Goal: Task Accomplishment & Management: Complete application form

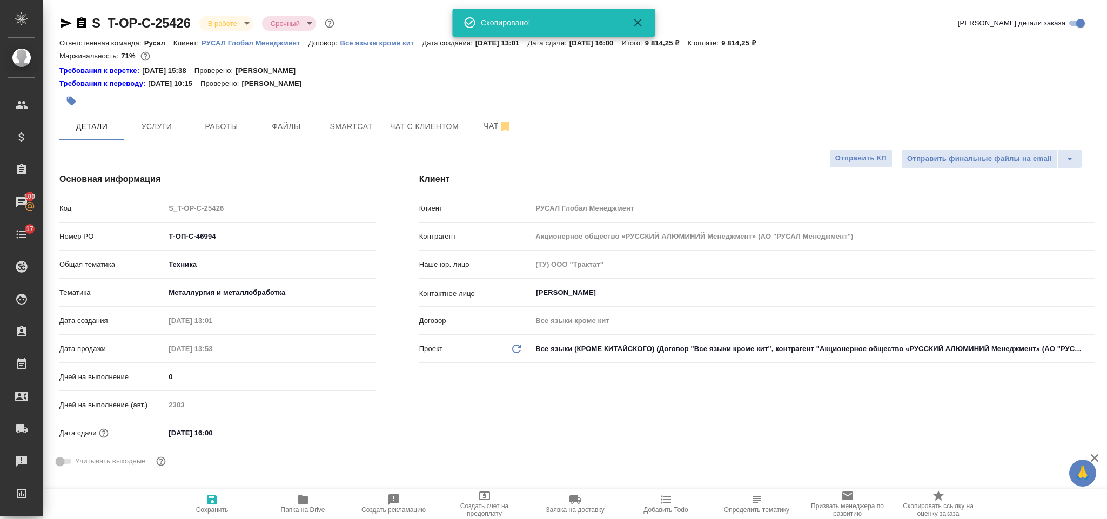
select select "RU"
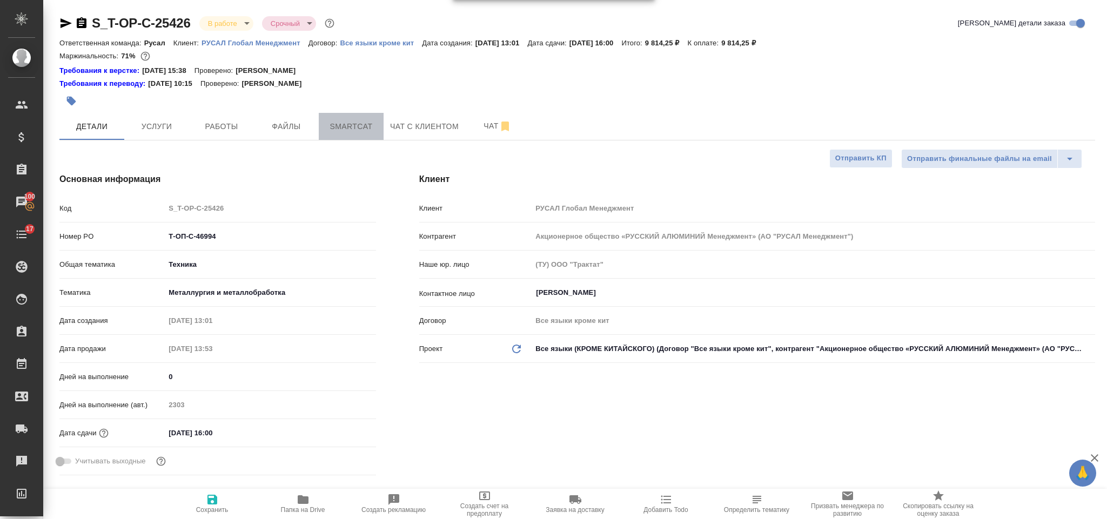
click at [341, 122] on span "Smartcat" at bounding box center [351, 127] width 52 height 14
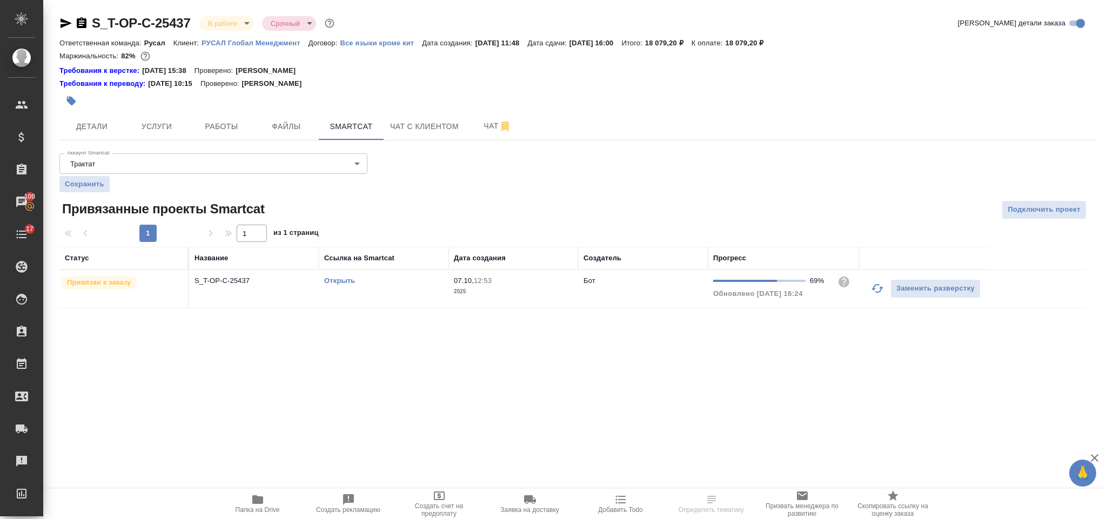
click at [874, 291] on icon "button" at bounding box center [878, 288] width 12 height 9
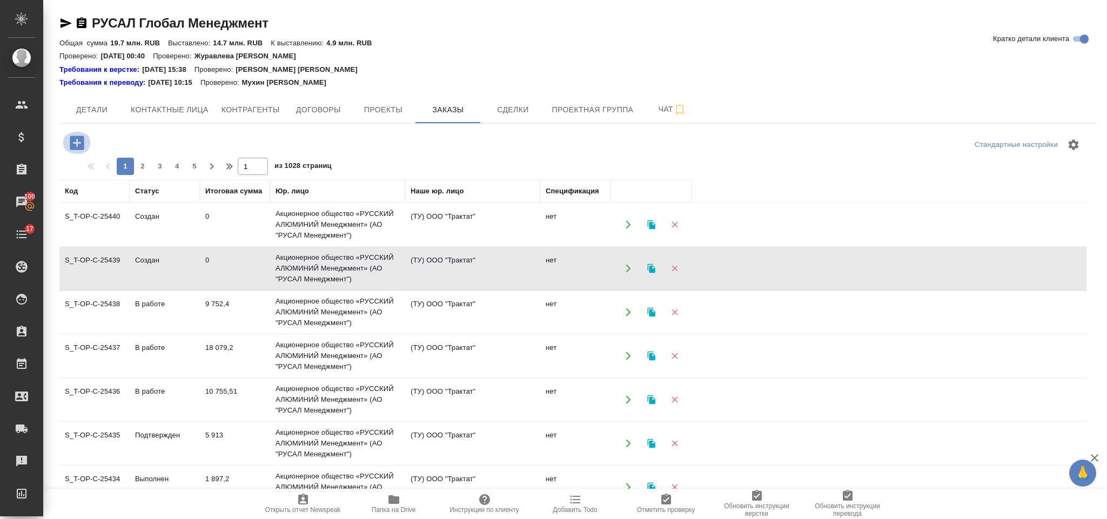
click at [77, 140] on icon "button" at bounding box center [77, 142] width 19 height 19
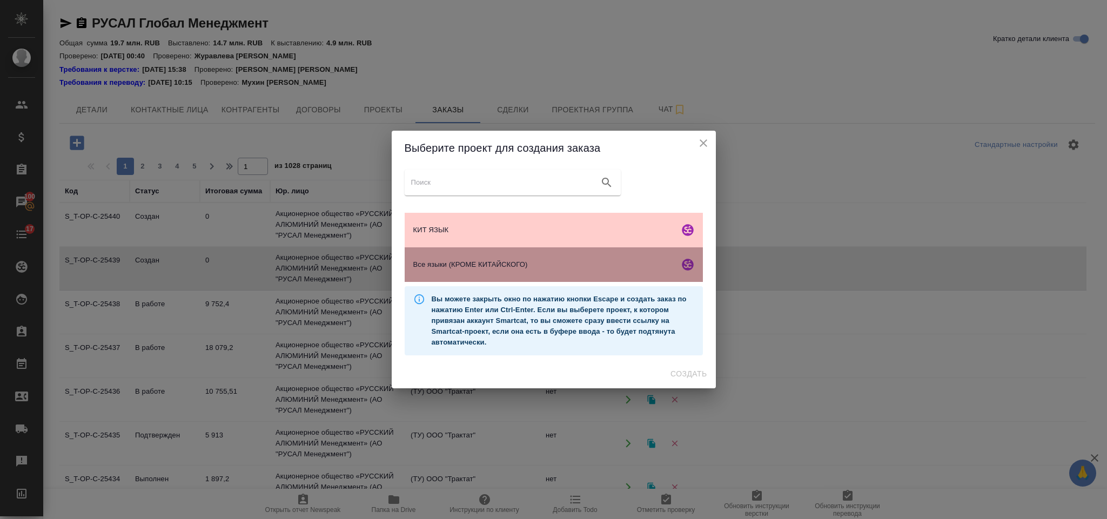
click at [512, 265] on span "Все языки (КРОМЕ КИТАЙСКОГО)" at bounding box center [544, 264] width 262 height 11
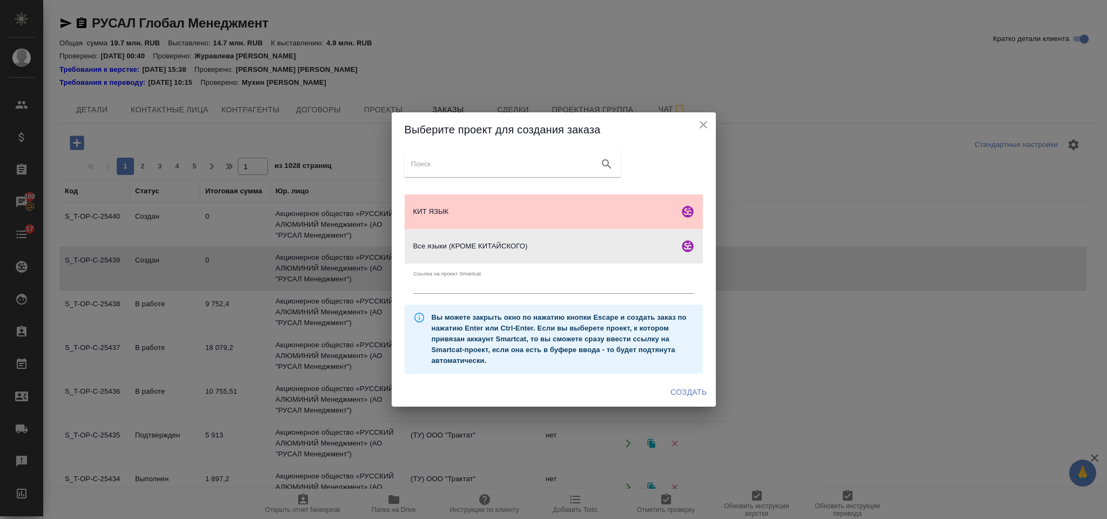
click at [691, 386] on span "Создать" at bounding box center [689, 393] width 36 height 14
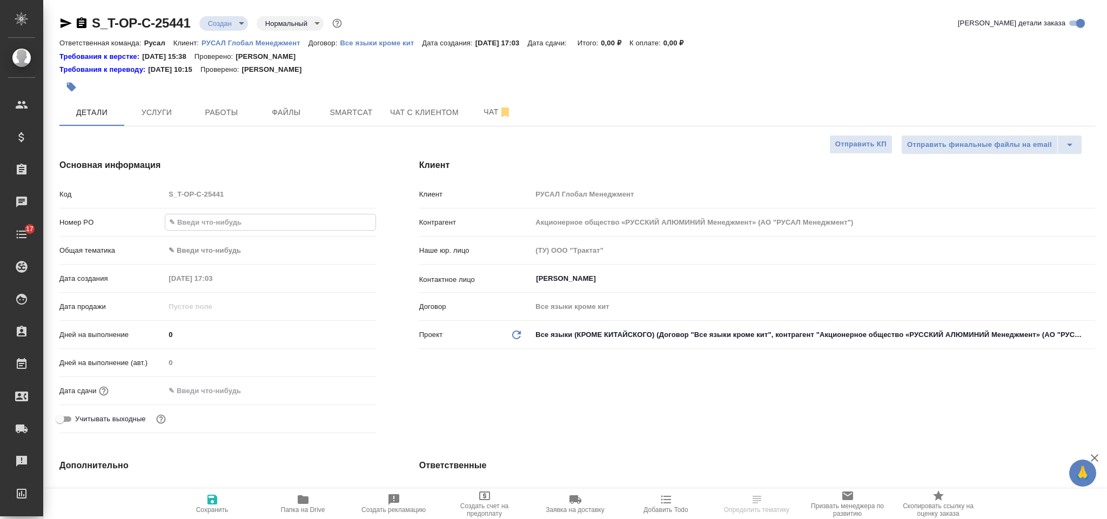
select select "RU"
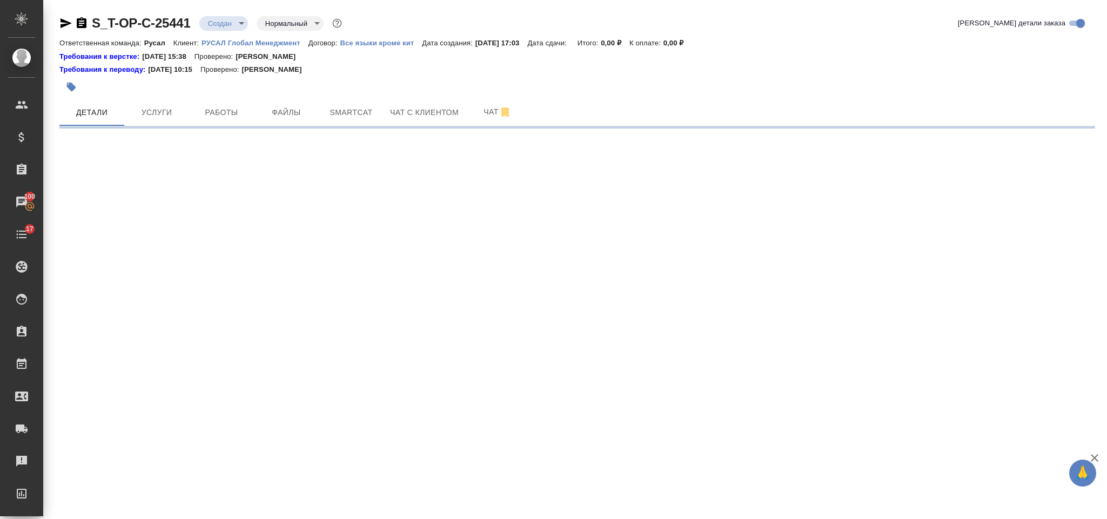
select select "RU"
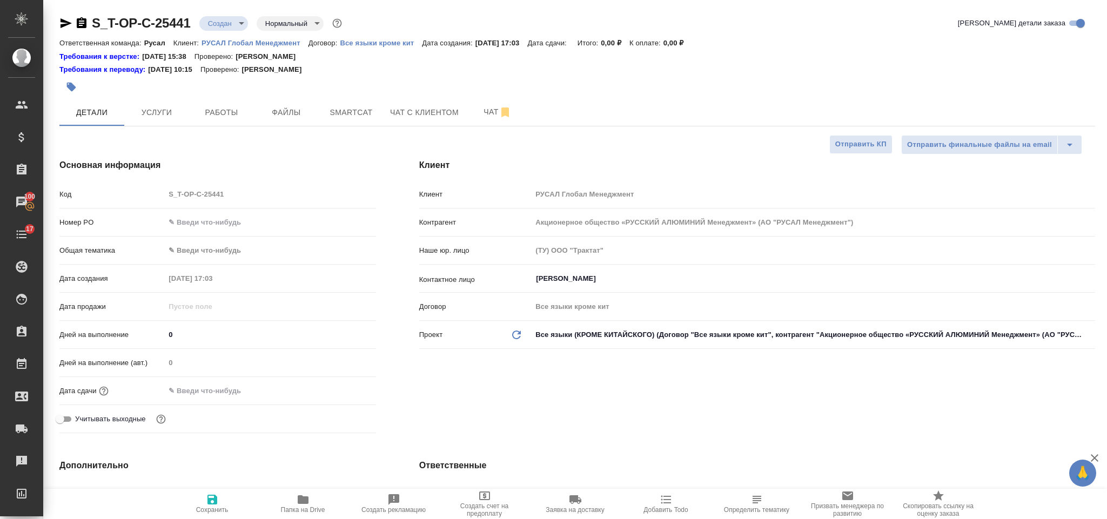
type textarea "x"
click at [221, 221] on input "text" at bounding box center [270, 223] width 211 height 16
paste input "Т-ОП-С-47008"
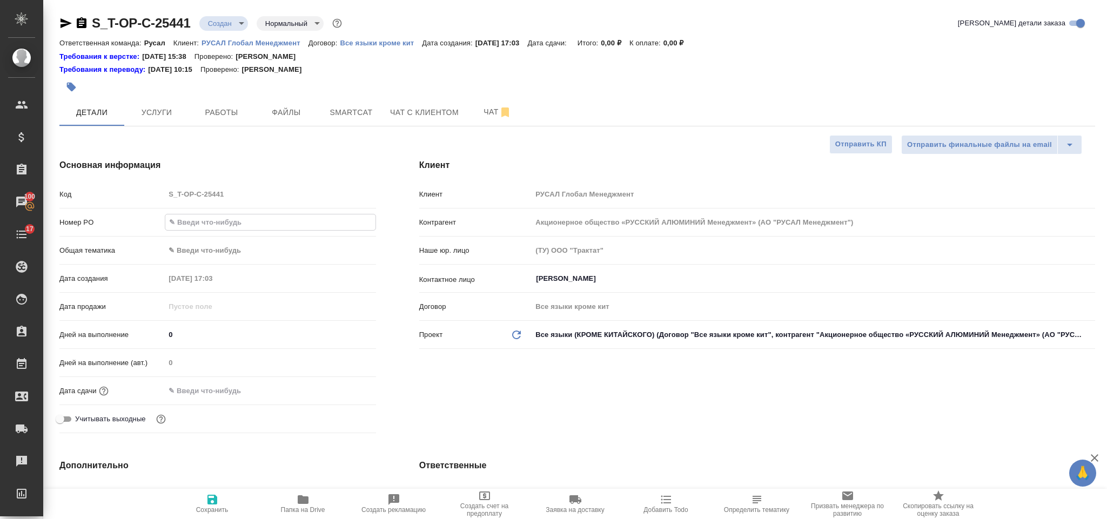
type input "Т-ОП-С-47008"
type textarea "x"
type input "Т-ОП-С-47008"
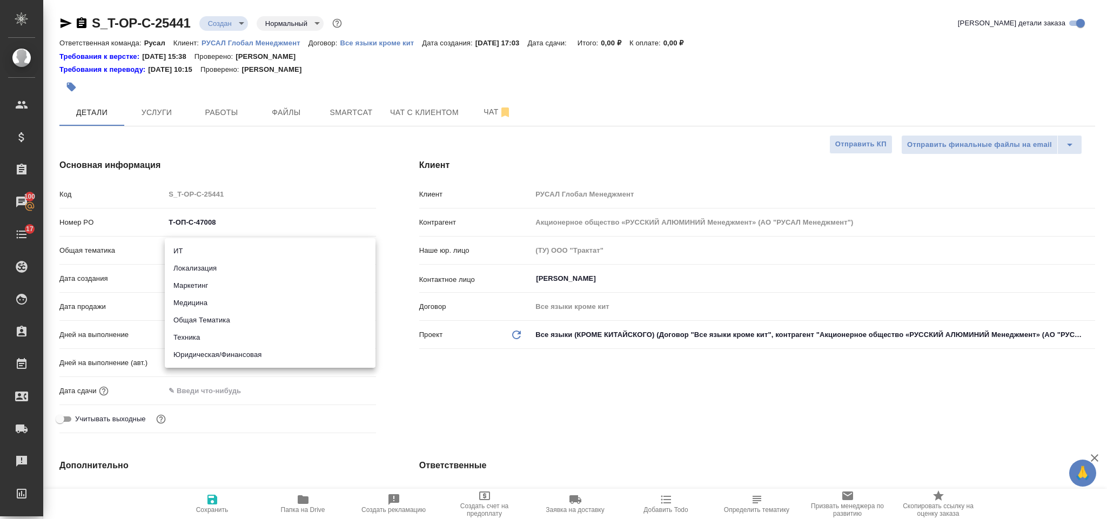
click at [235, 250] on body "🙏 .cls-1 fill:#fff; AWATERA [PERSON_NAME] Спецификации Заказы 100 Чаты 17 Todo …" at bounding box center [553, 259] width 1107 height 519
click at [233, 341] on li "Техника" at bounding box center [270, 337] width 211 height 17
type input "tech"
type textarea "x"
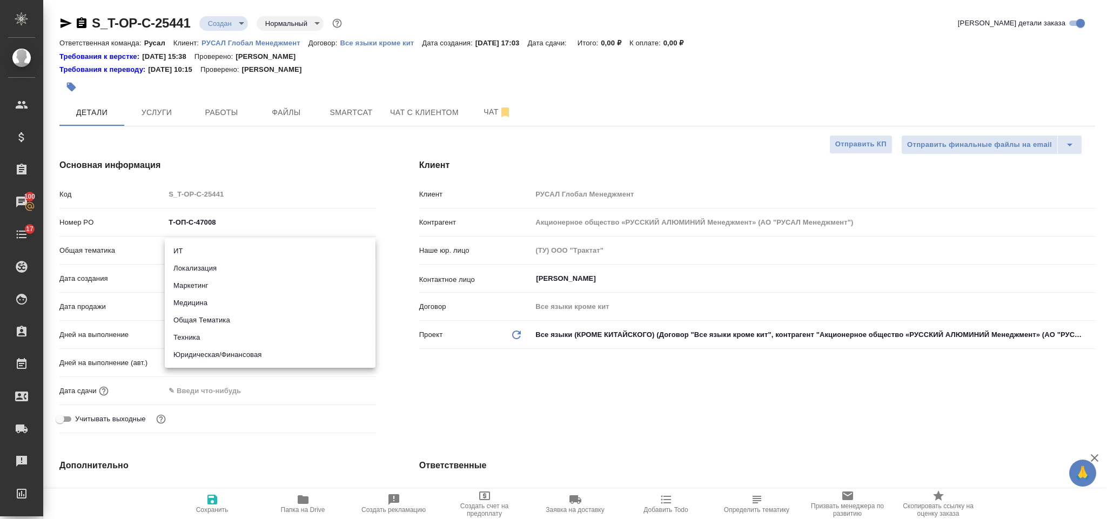
type textarea "x"
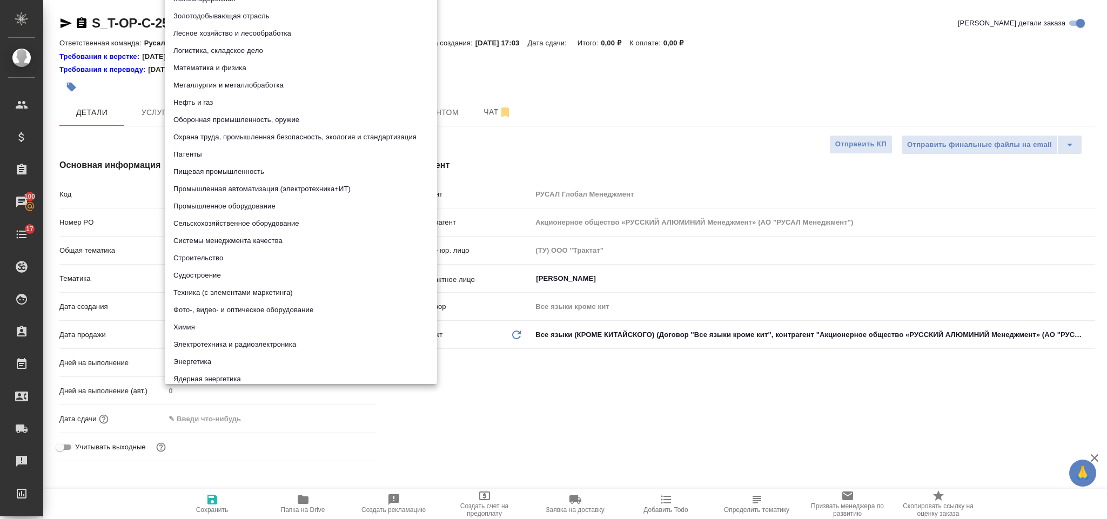
click at [232, 272] on body "🙏 .cls-1 fill:#fff; AWATERA [PERSON_NAME] Спецификации Заказы 100 Чаты 17 Todo …" at bounding box center [553, 259] width 1107 height 519
click at [264, 138] on li "Охрана труда, промышленная безопасность, экология и стандартизация" at bounding box center [301, 137] width 272 height 17
type textarea "x"
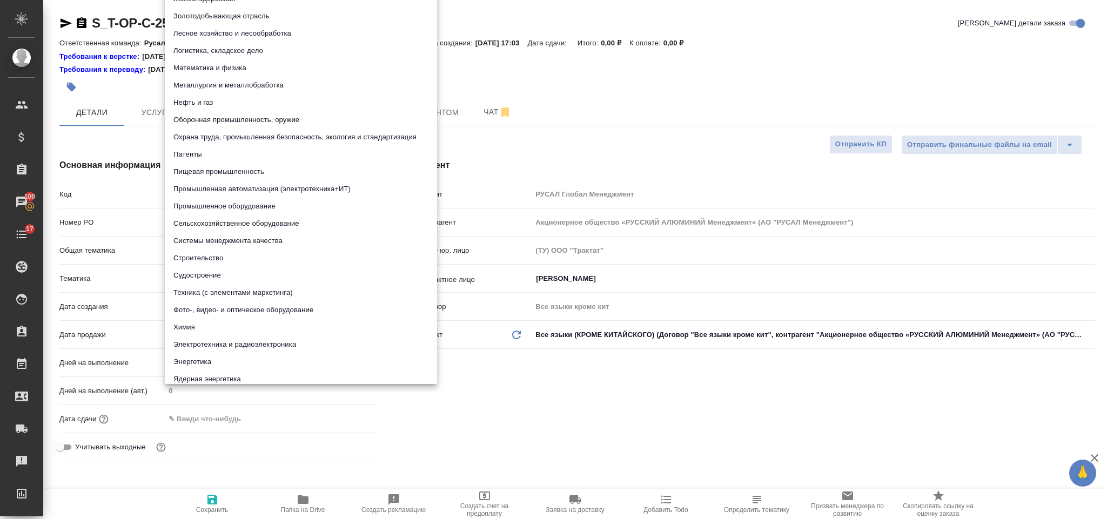
type input "5f647205b73bc97568ca66b9"
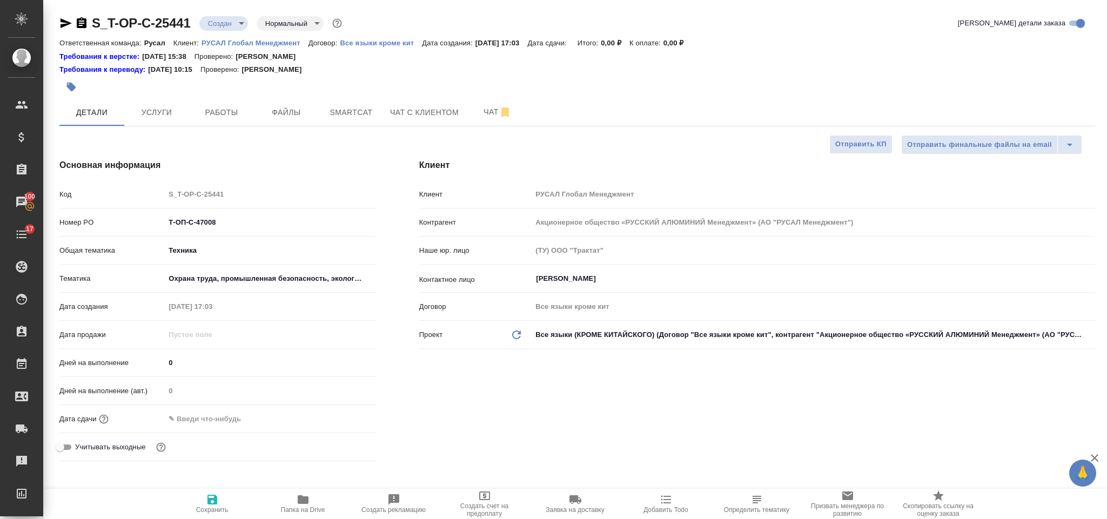
click at [237, 415] on input "text" at bounding box center [212, 419] width 95 height 16
click at [343, 419] on icon "button" at bounding box center [344, 418] width 13 height 13
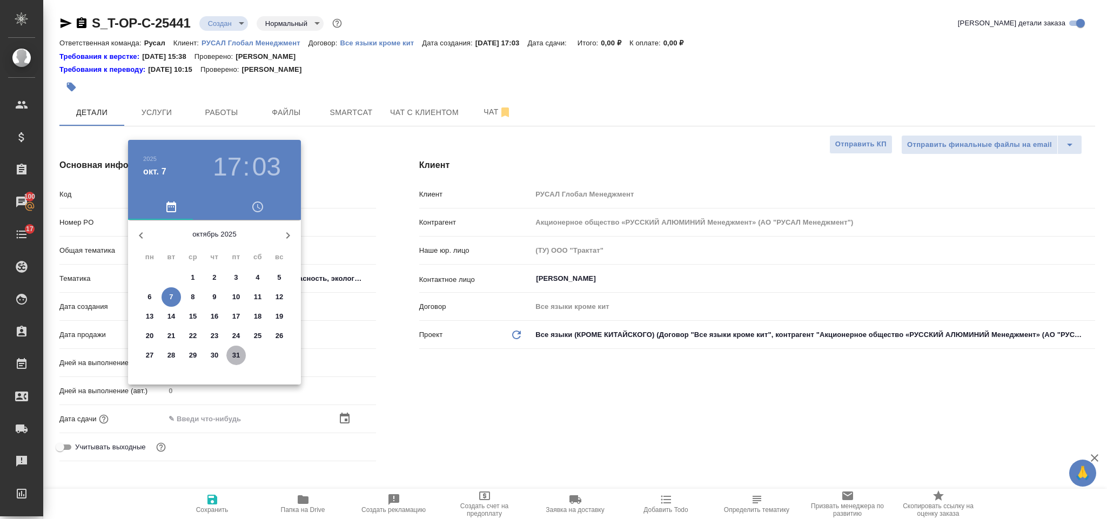
click at [235, 359] on p "31" at bounding box center [236, 355] width 8 height 11
type input "[DATE] 17:03"
type textarea "x"
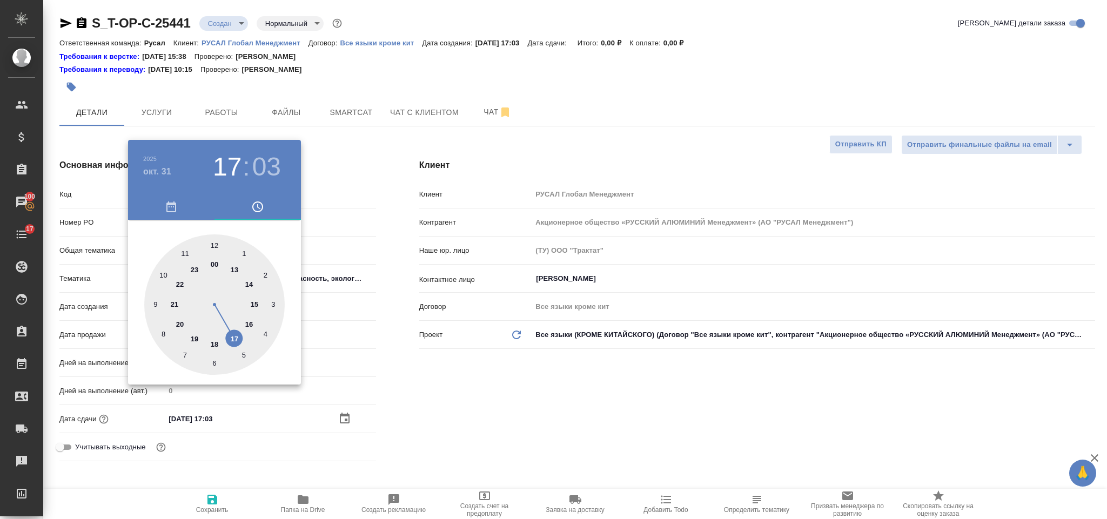
click at [164, 273] on div at bounding box center [214, 305] width 141 height 141
type input "[DATE] 10:03"
type textarea "x"
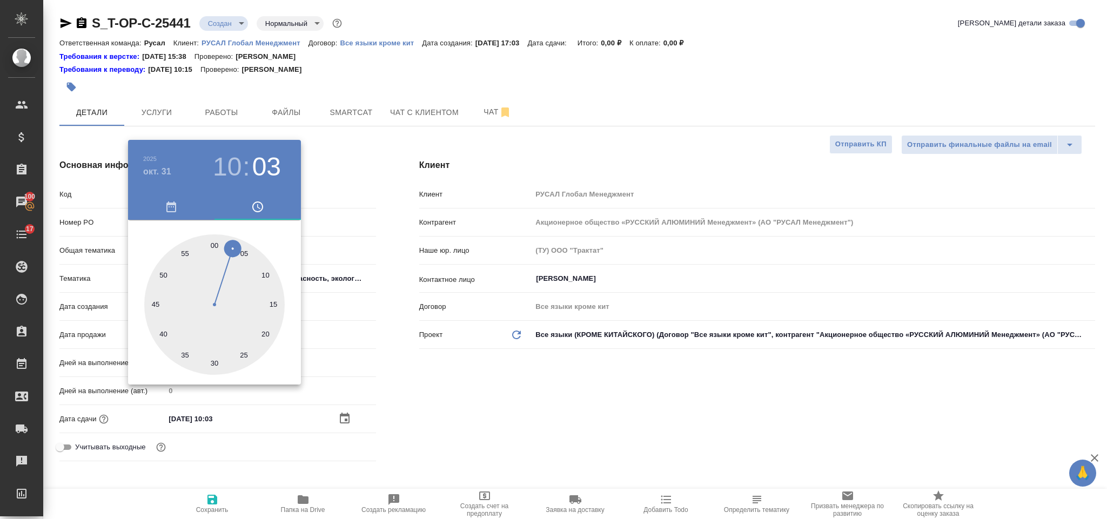
click at [213, 237] on div at bounding box center [214, 305] width 141 height 141
type input "[DATE] 10:00"
type textarea "x"
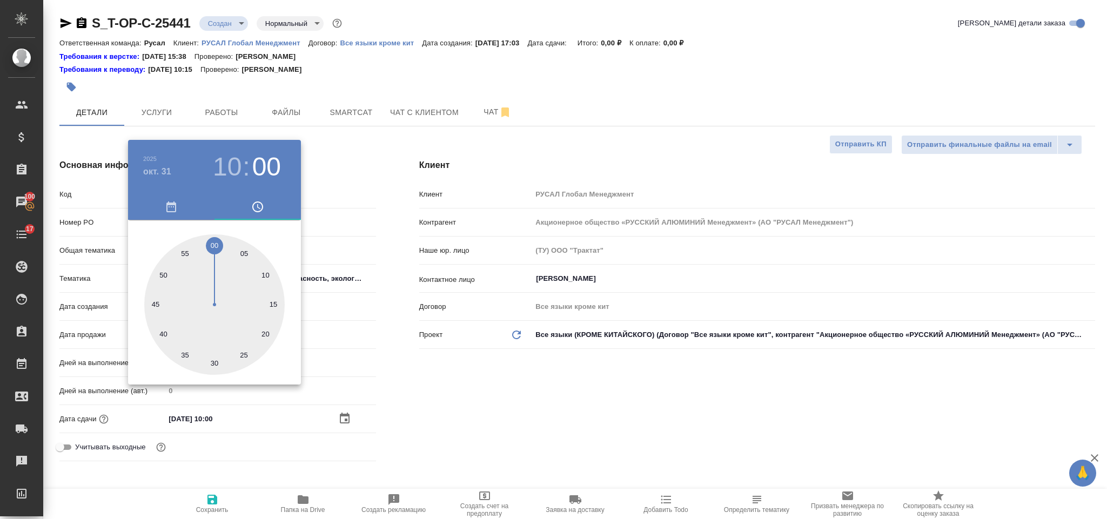
click at [503, 356] on div at bounding box center [553, 259] width 1107 height 519
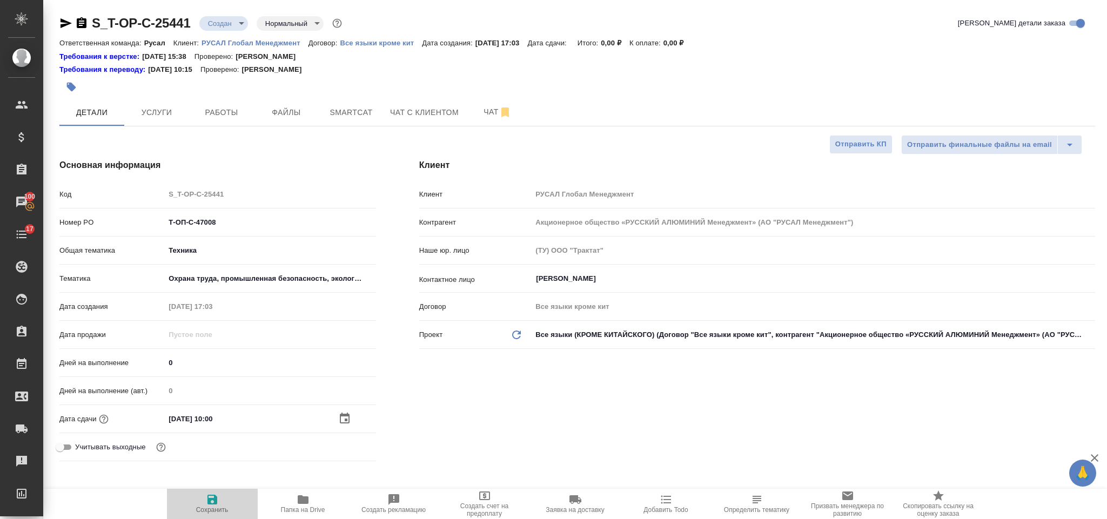
click at [212, 491] on button "Сохранить" at bounding box center [212, 504] width 91 height 30
type textarea "x"
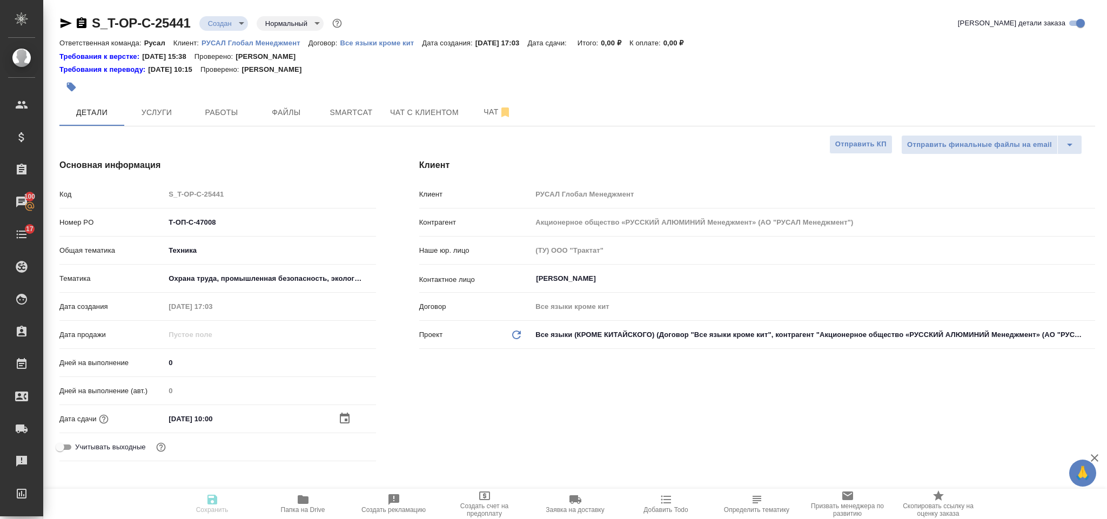
type textarea "x"
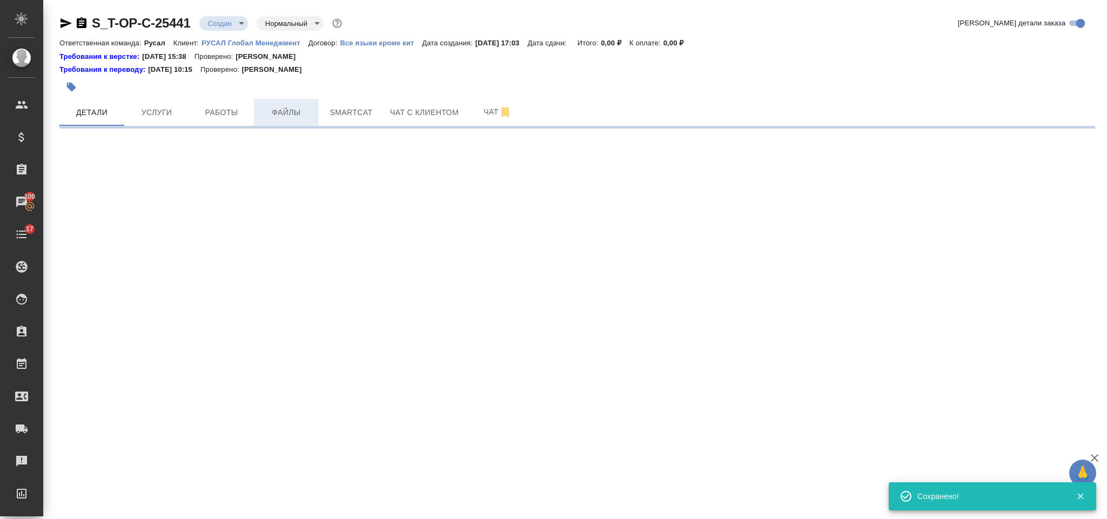
select select "RU"
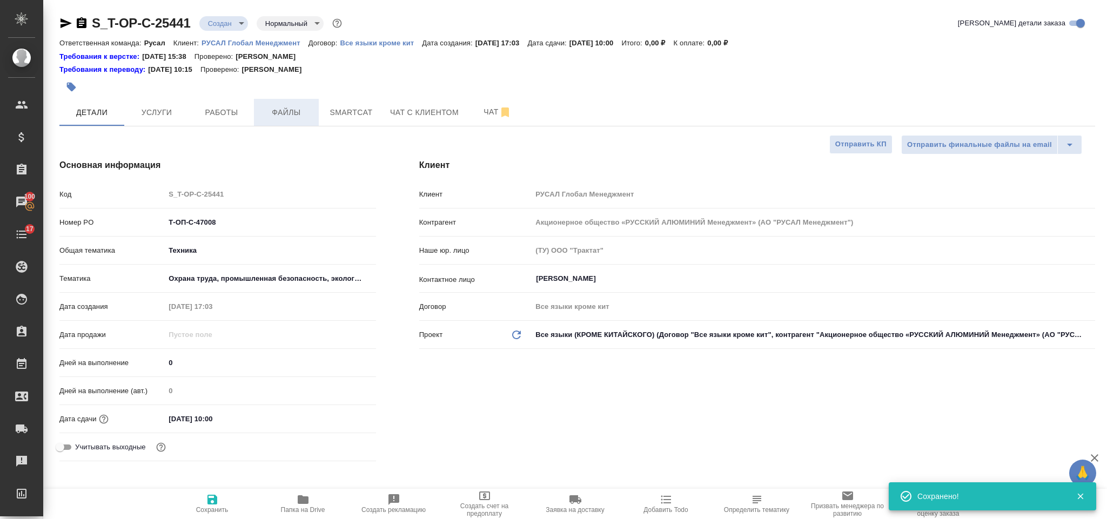
click at [291, 112] on span "Файлы" at bounding box center [287, 113] width 52 height 14
type textarea "x"
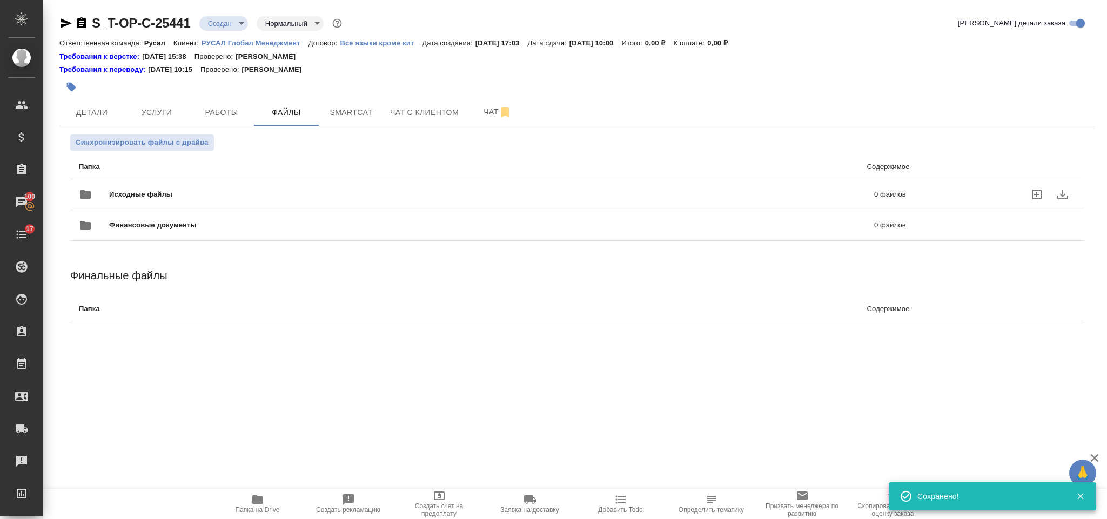
click at [172, 195] on span "Исходные файлы" at bounding box center [316, 194] width 415 height 11
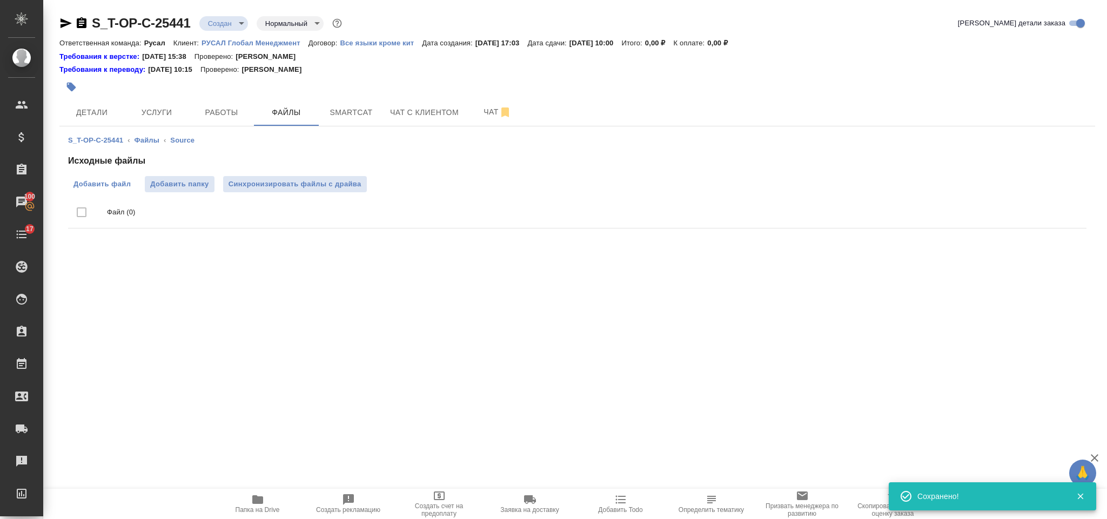
click at [96, 177] on label "Добавить файл" at bounding box center [102, 184] width 68 height 16
click at [0, 0] on input "Добавить файл" at bounding box center [0, 0] width 0 height 0
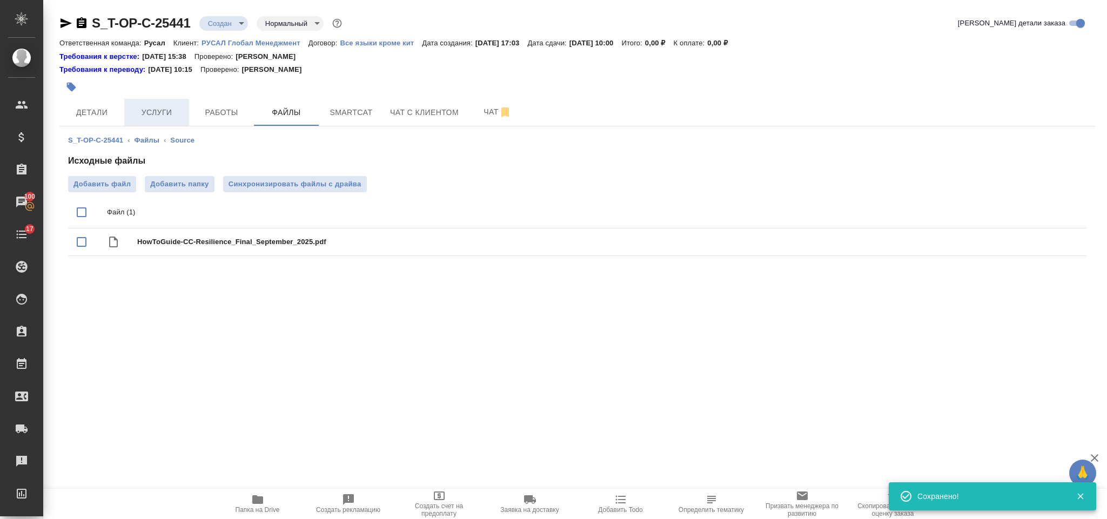
click at [166, 106] on span "Услуги" at bounding box center [157, 113] width 52 height 14
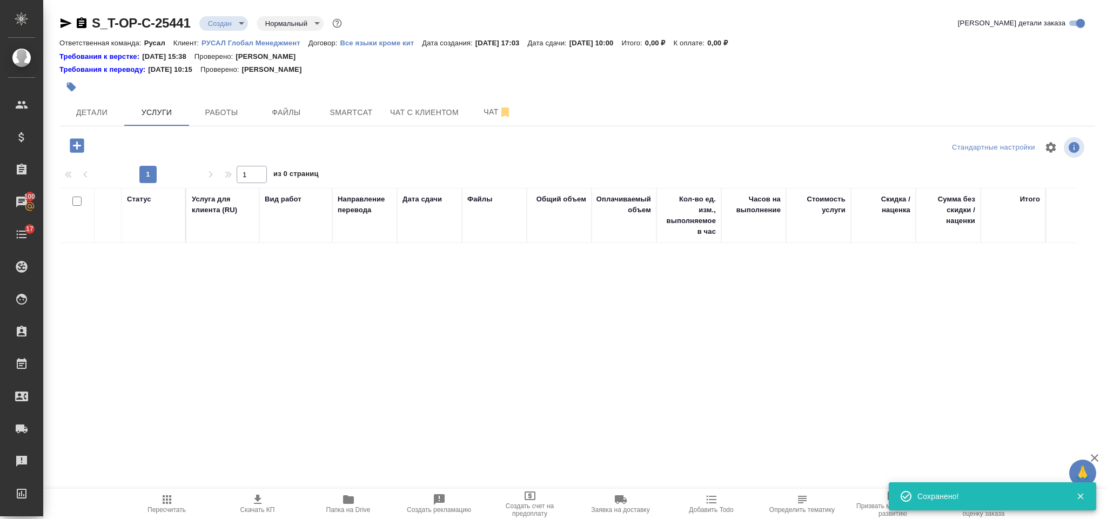
click at [76, 151] on icon "button" at bounding box center [77, 145] width 14 height 14
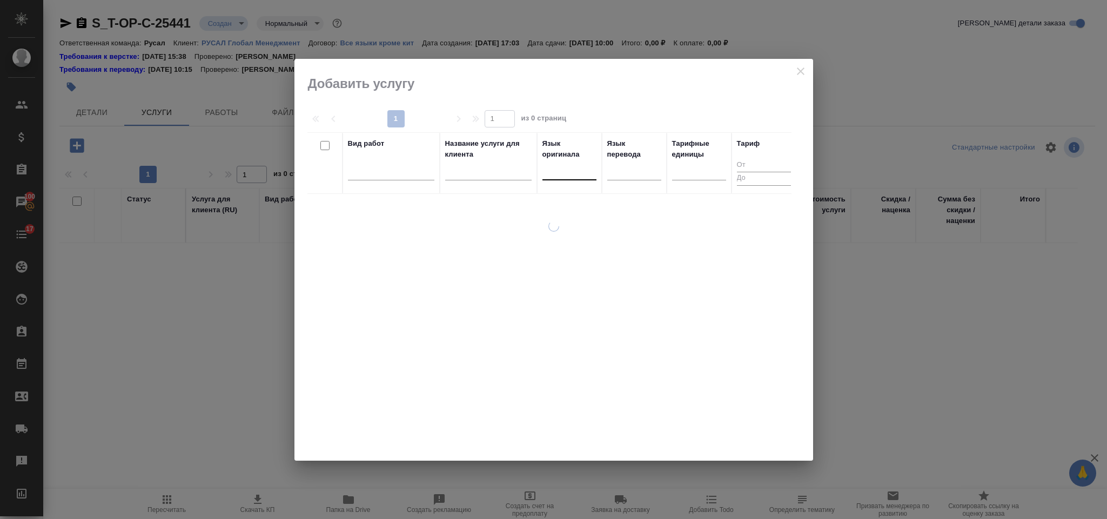
click at [560, 166] on div at bounding box center [570, 170] width 54 height 16
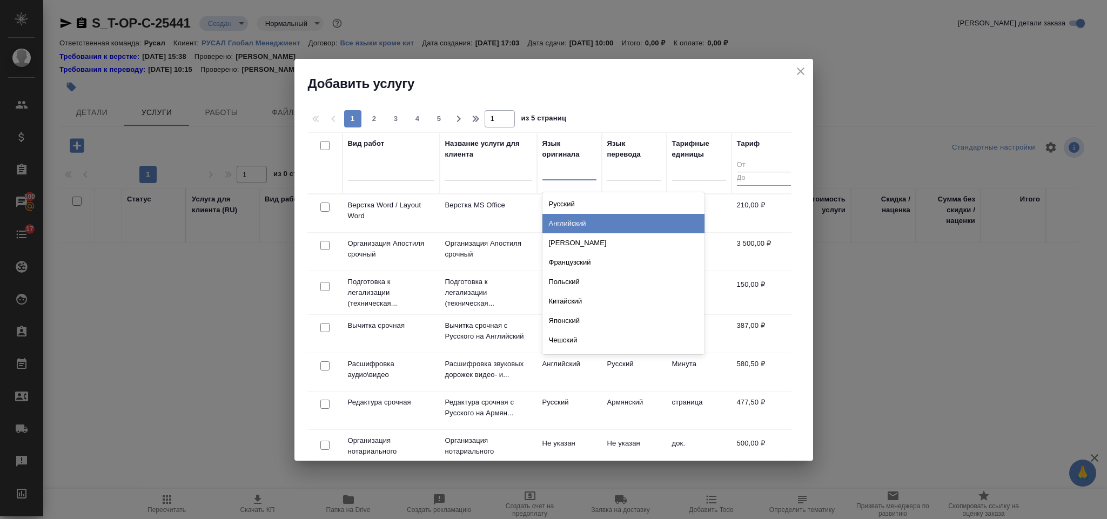
click at [578, 216] on div "Английский" at bounding box center [624, 223] width 162 height 19
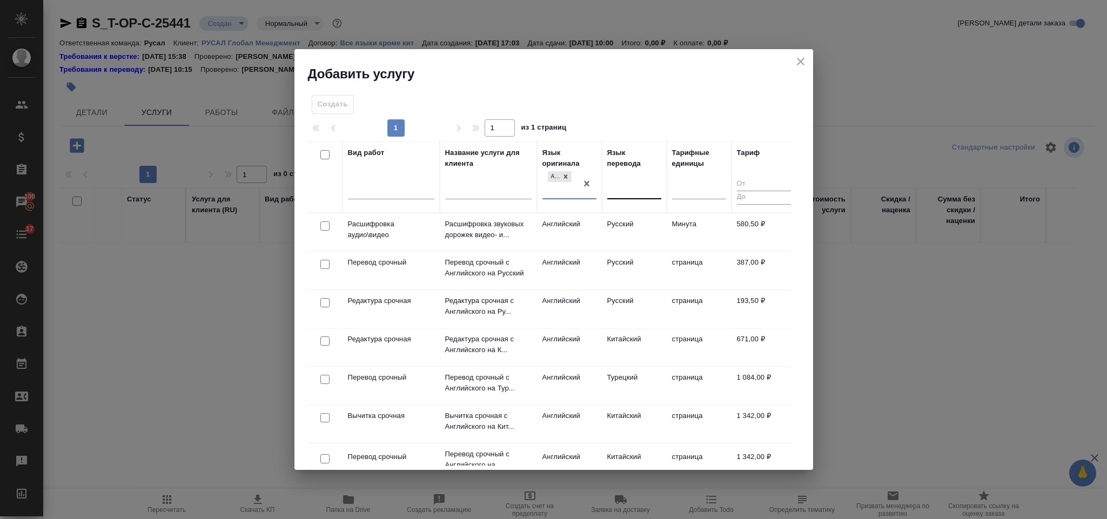
click at [619, 181] on div at bounding box center [634, 189] width 54 height 16
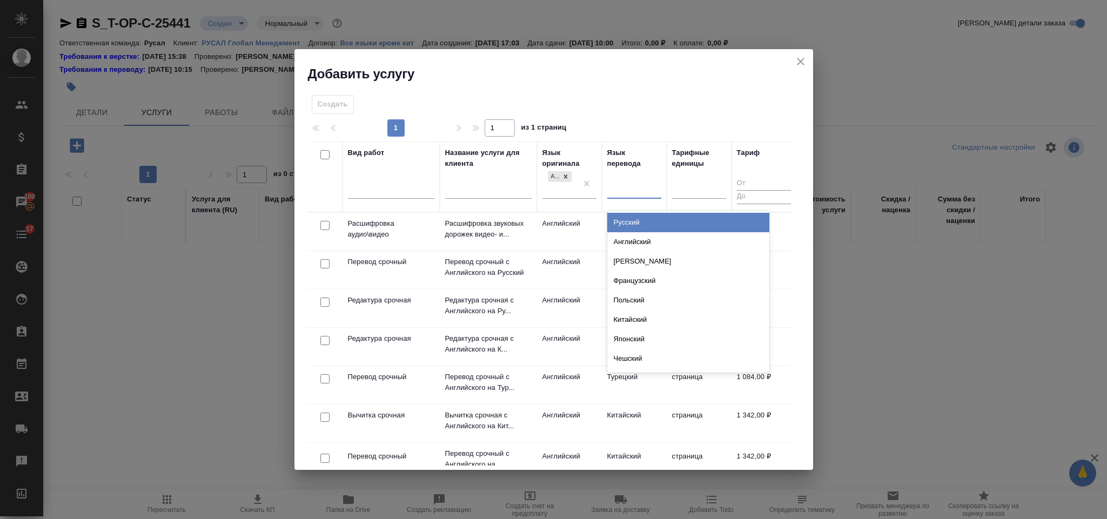
click at [645, 218] on div "Русский" at bounding box center [688, 222] width 162 height 19
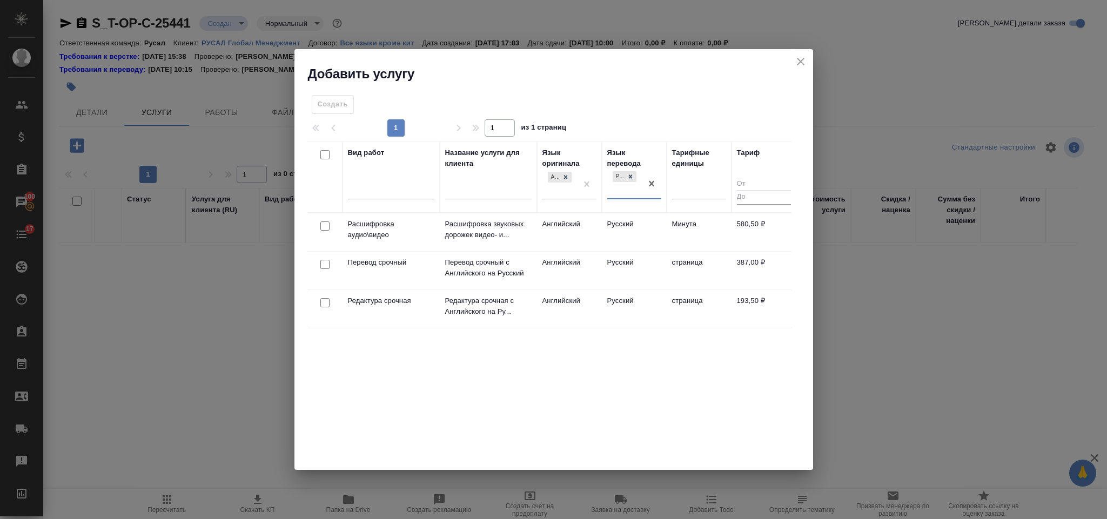
click at [328, 261] on input "checkbox" at bounding box center [324, 264] width 9 height 9
checkbox input "true"
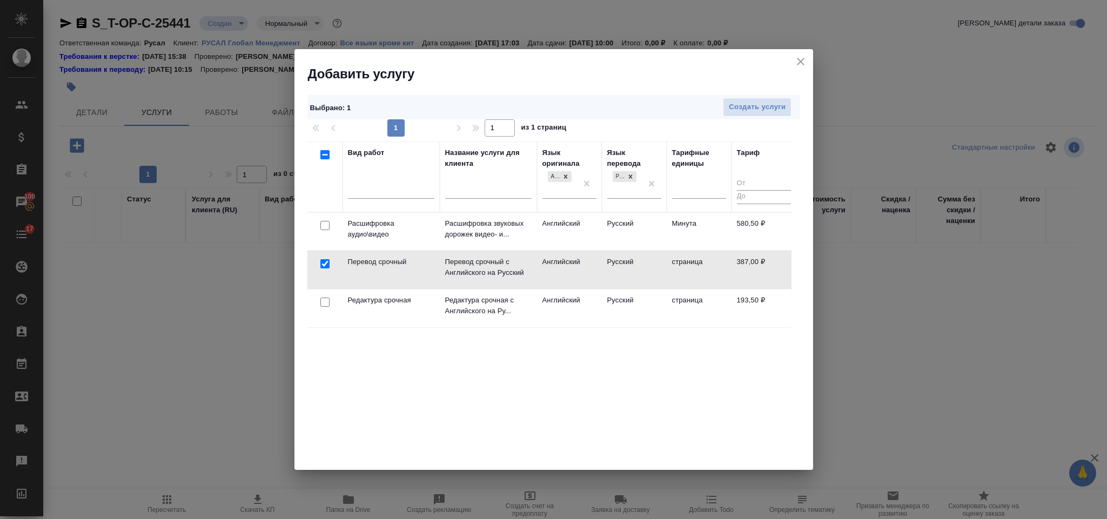
click at [328, 300] on input "checkbox" at bounding box center [324, 302] width 9 height 9
checkbox input "true"
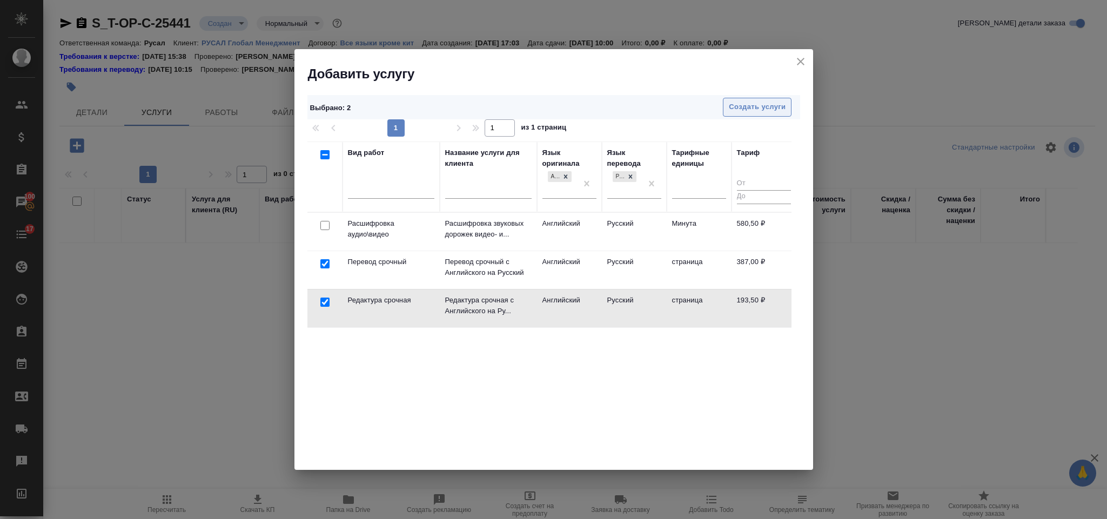
click at [748, 111] on span "Создать услуги" at bounding box center [757, 107] width 57 height 12
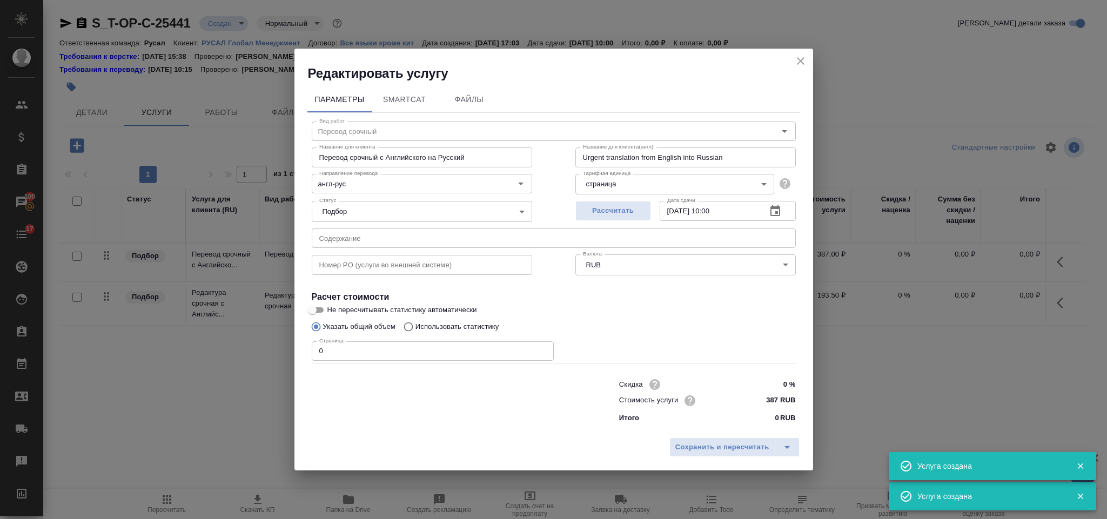
type input "Перевод срочный"
type input "Перевод срочный с Английского на Русский"
type input "Urgent translation from English into Russian"
type input "387 RUB"
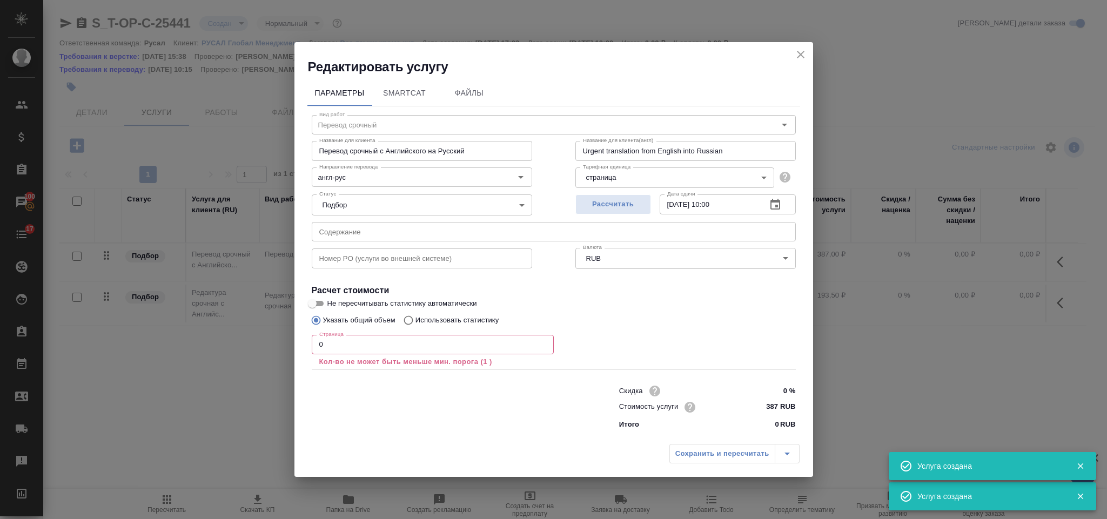
click at [456, 237] on input "text" at bounding box center [554, 231] width 484 height 19
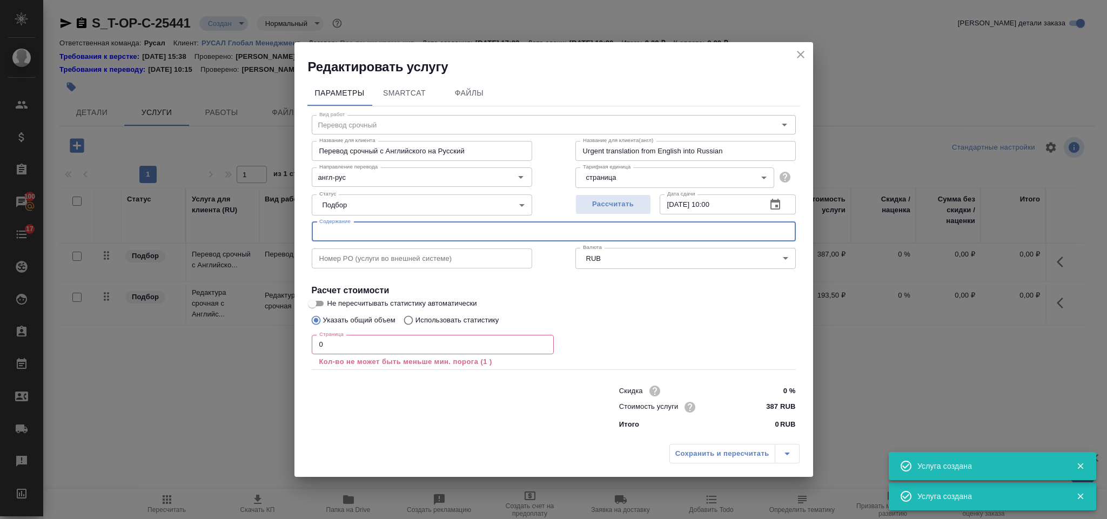
click at [454, 235] on input "text" at bounding box center [554, 231] width 484 height 19
paste input "HowToGuide-CC-Resilience_Final_September_2025"
type input "HowToGuide-CC-Resilience_Final_September_2025"
click at [342, 344] on input "0" at bounding box center [433, 344] width 242 height 19
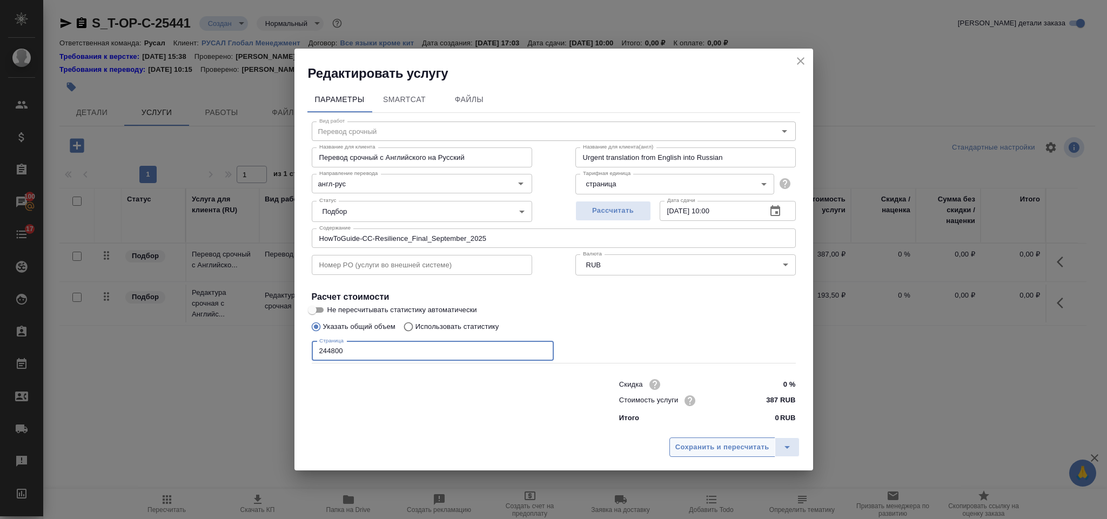
type input "244800"
click at [735, 438] on button "Сохранить и пересчитать" at bounding box center [723, 447] width 106 height 19
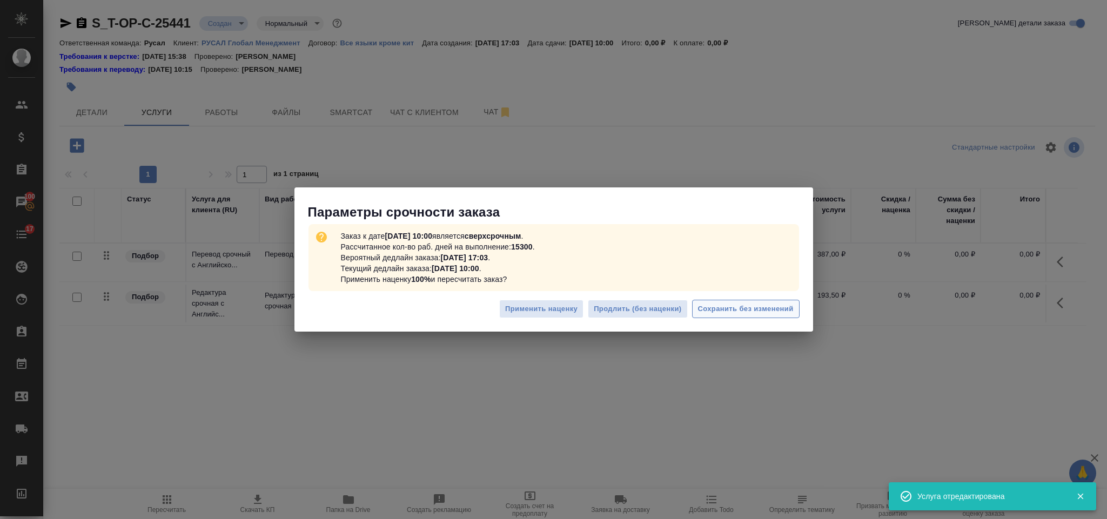
click at [788, 303] on span "Сохранить без изменений" at bounding box center [746, 309] width 96 height 12
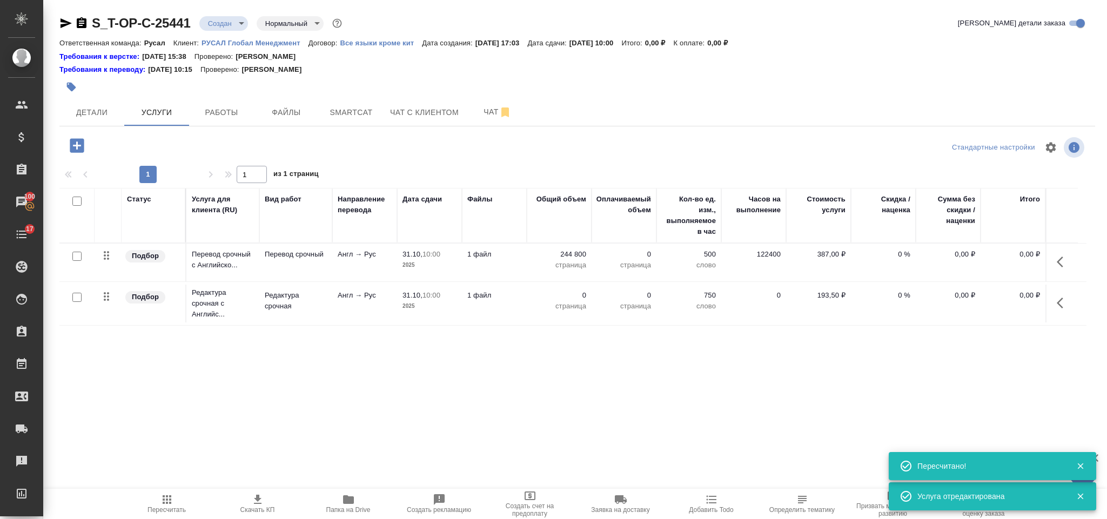
type input "urgent"
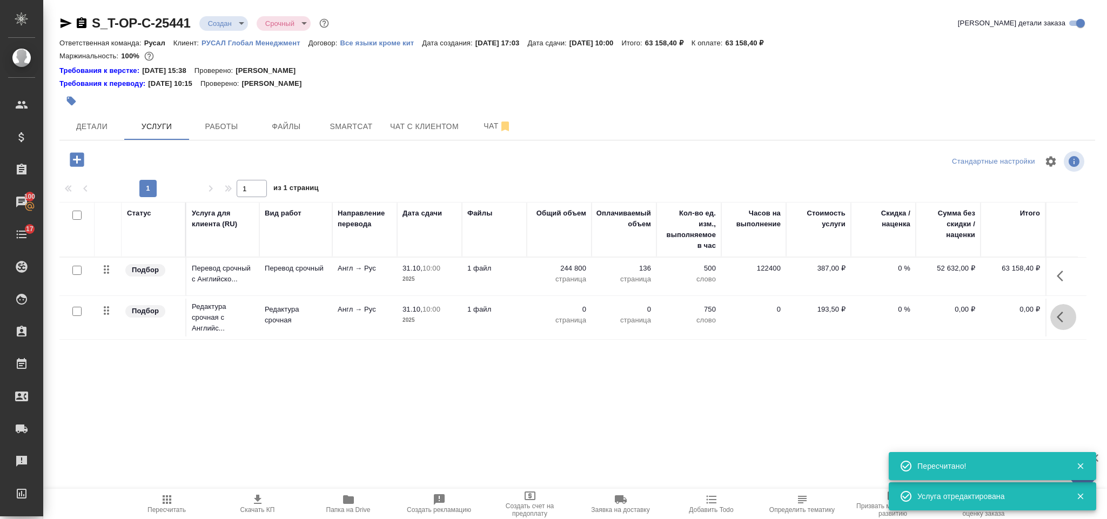
click at [1061, 315] on icon "button" at bounding box center [1063, 317] width 13 height 13
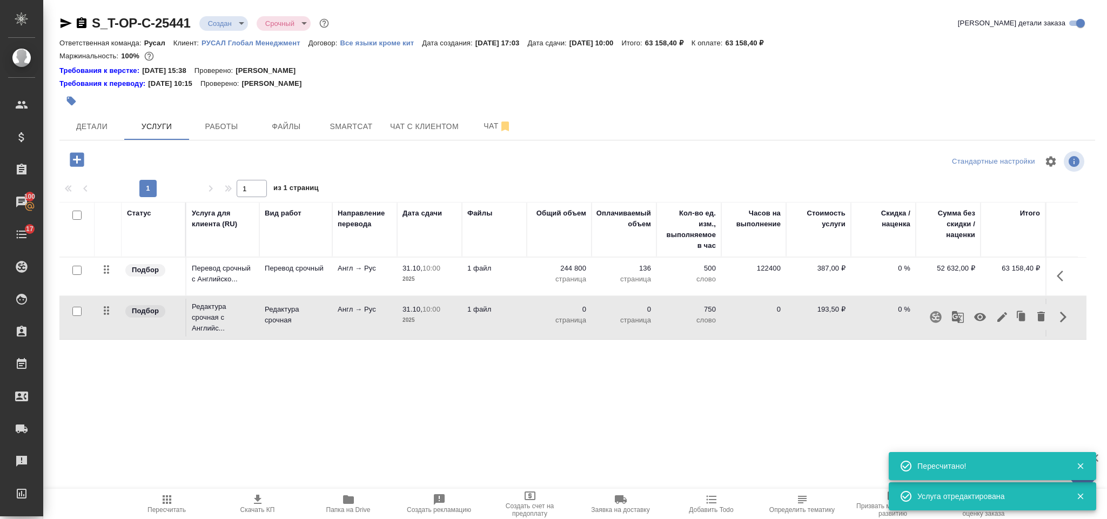
click at [1002, 317] on icon "button" at bounding box center [1002, 317] width 13 height 13
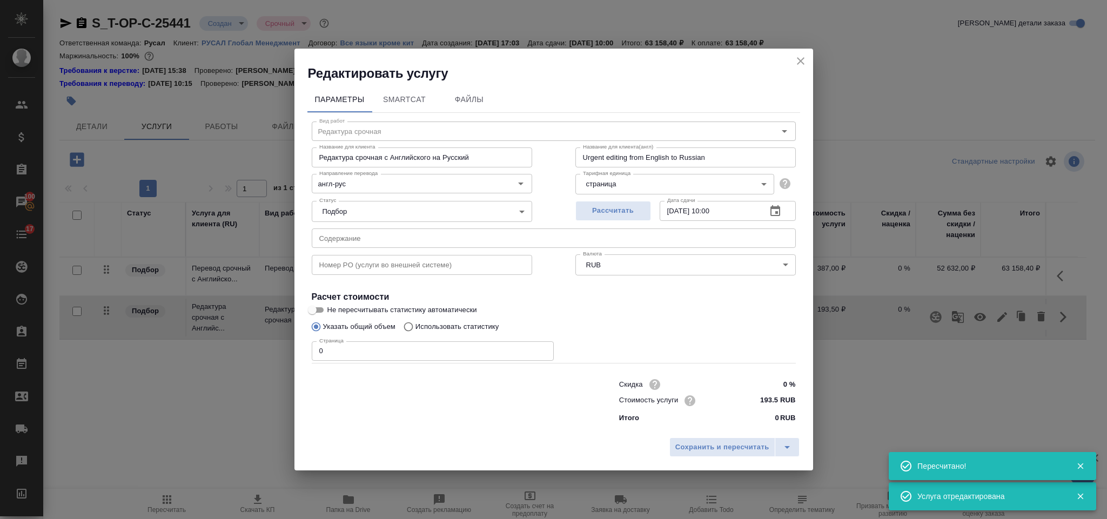
type input "Редактура срочная"
type input "англ-рус"
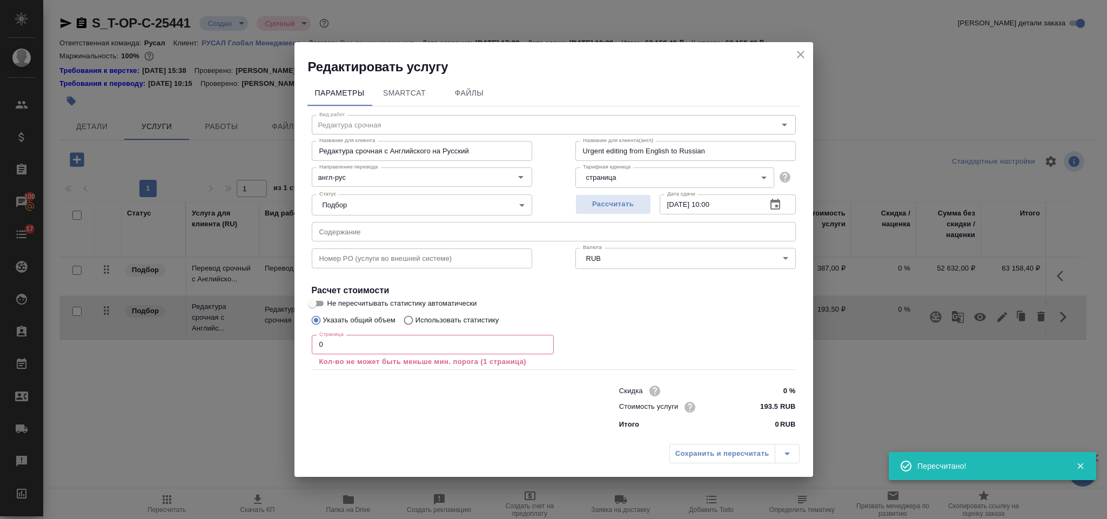
click at [424, 352] on input "0" at bounding box center [433, 344] width 242 height 19
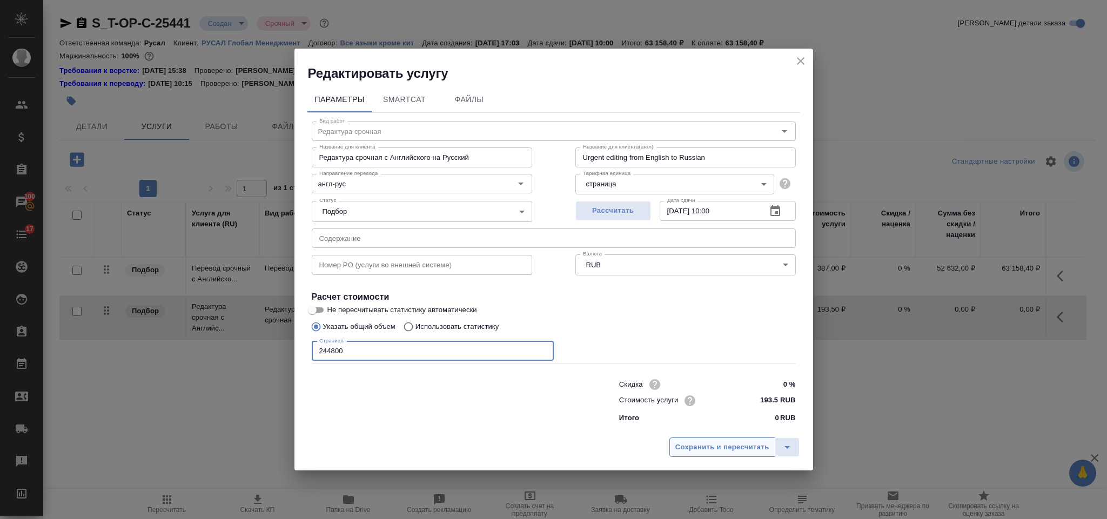
type input "244800"
click at [734, 445] on span "Сохранить и пересчитать" at bounding box center [723, 448] width 94 height 12
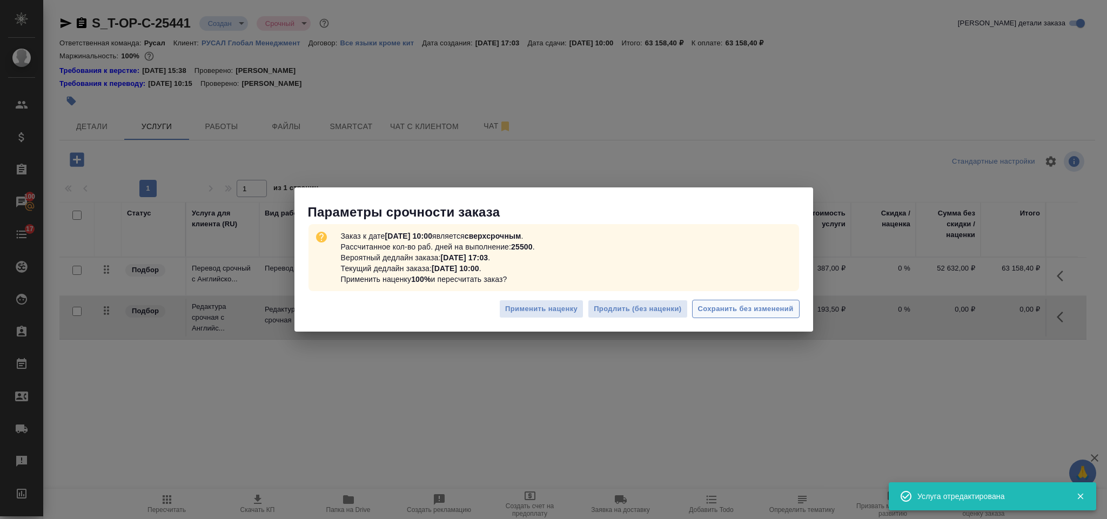
click at [767, 305] on span "Сохранить без изменений" at bounding box center [746, 309] width 96 height 12
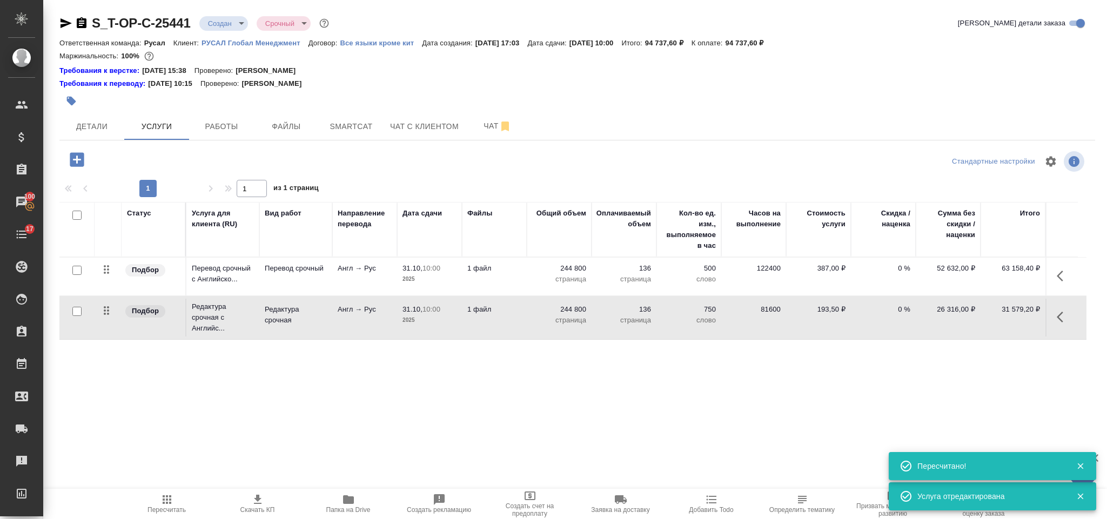
click at [229, 28] on body "🙏 .cls-1 fill:#fff; AWATERA [PERSON_NAME] Спецификации Заказы 100 Чаты 17 Todo …" at bounding box center [553, 259] width 1107 height 519
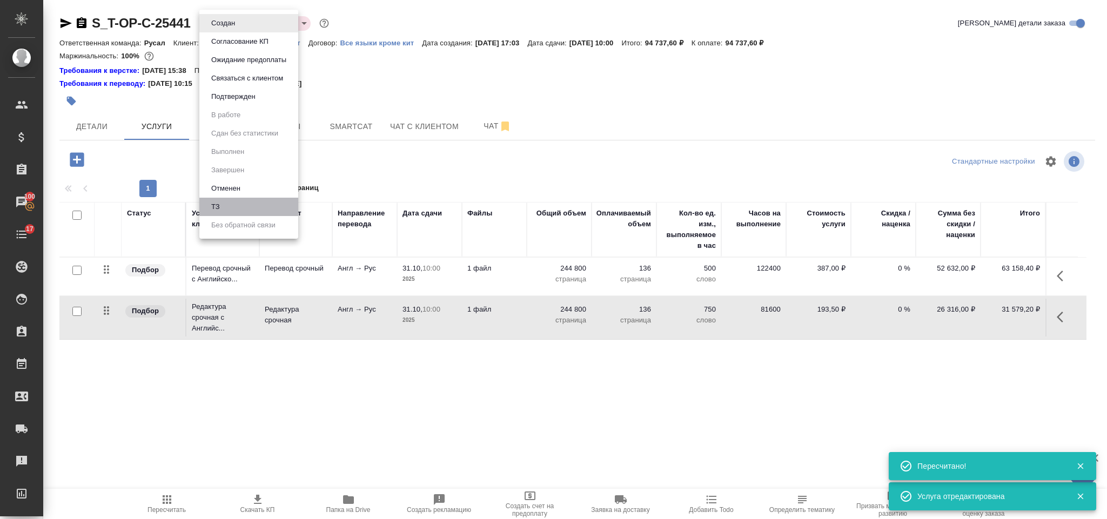
click at [265, 204] on li "ТЗ" at bounding box center [248, 207] width 99 height 18
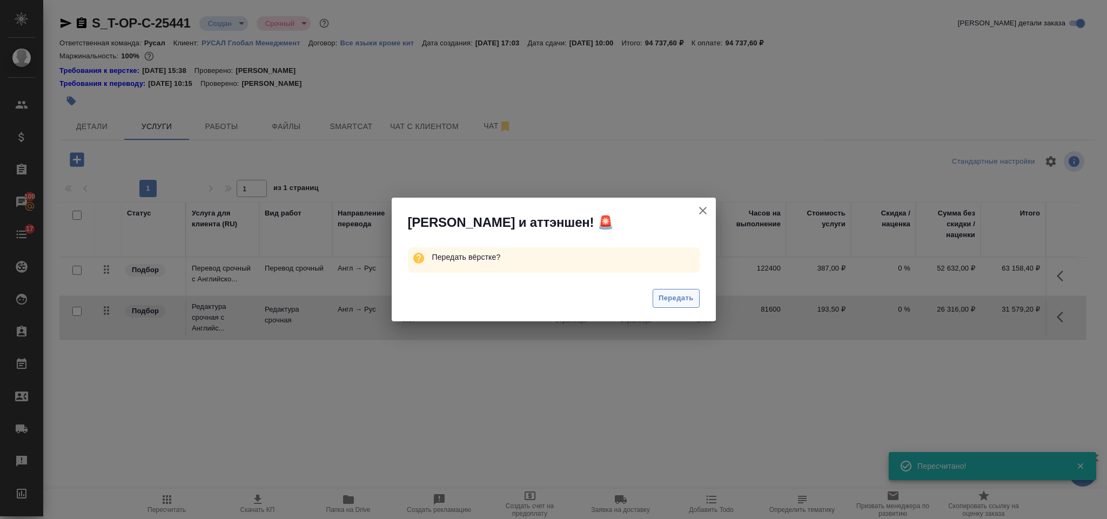
click at [659, 304] on span "Передать" at bounding box center [676, 298] width 35 height 12
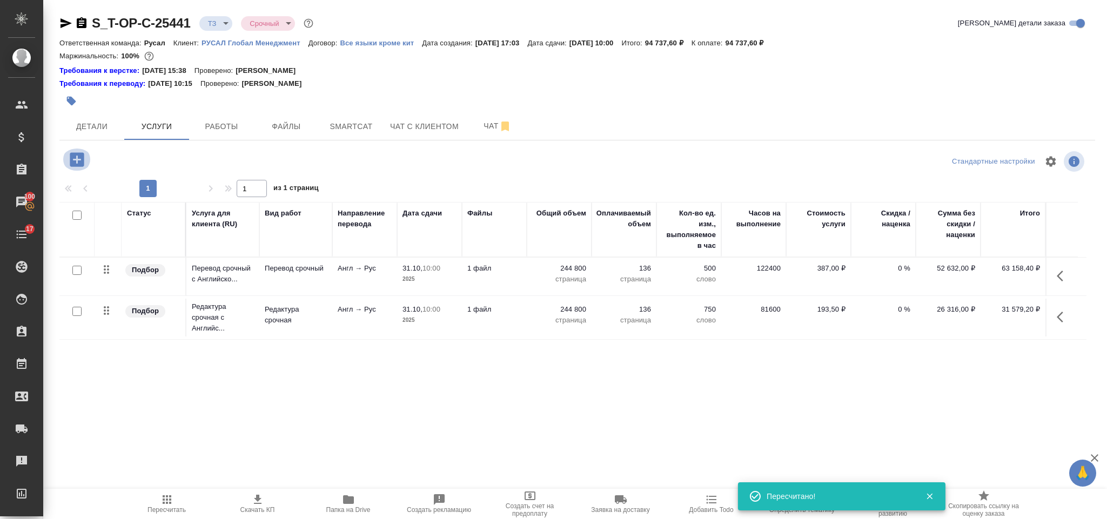
click at [83, 159] on icon "button" at bounding box center [77, 159] width 14 height 14
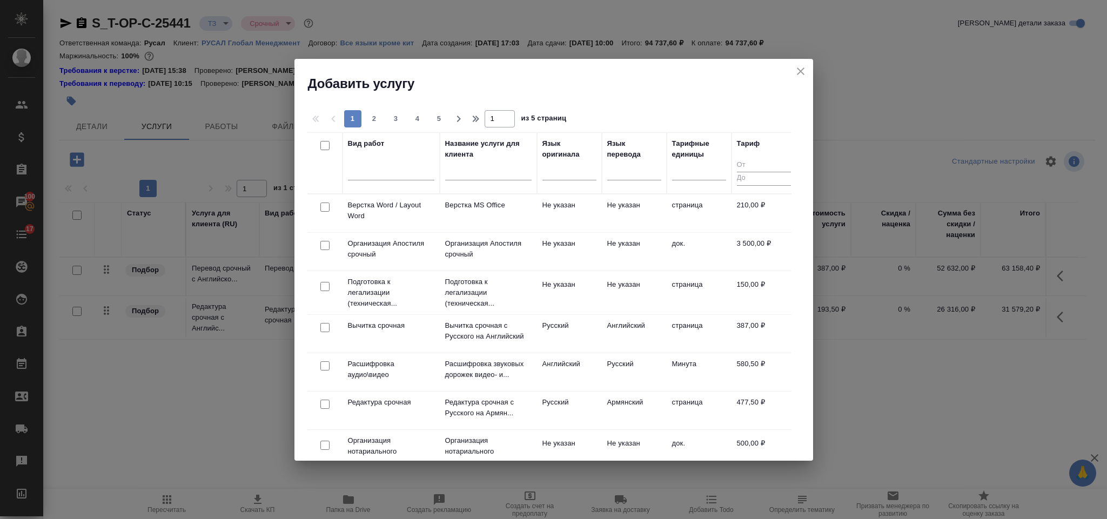
click at [326, 208] on input "checkbox" at bounding box center [324, 207] width 9 height 9
checkbox input "true"
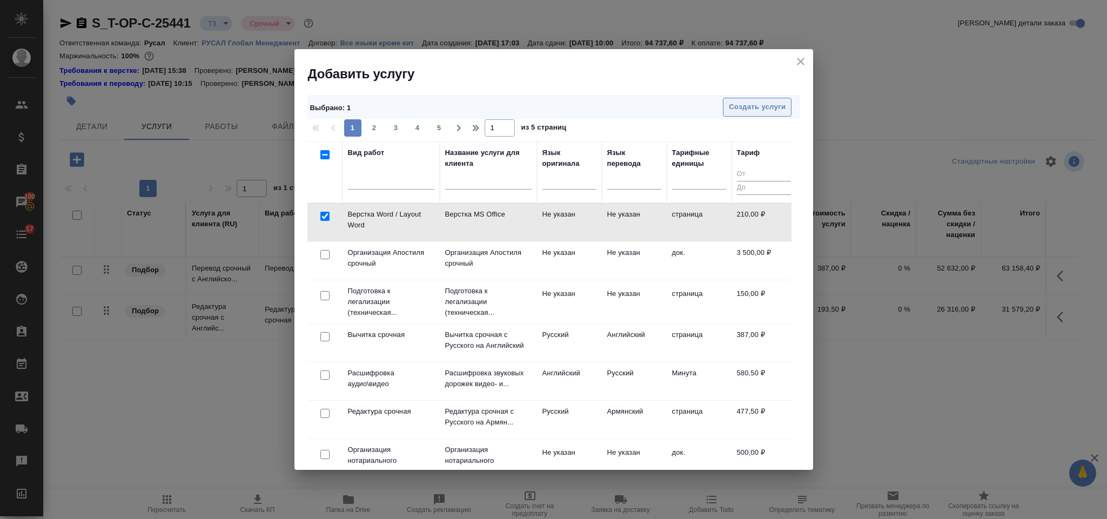
click at [782, 102] on span "Создать услуги" at bounding box center [757, 107] width 57 height 12
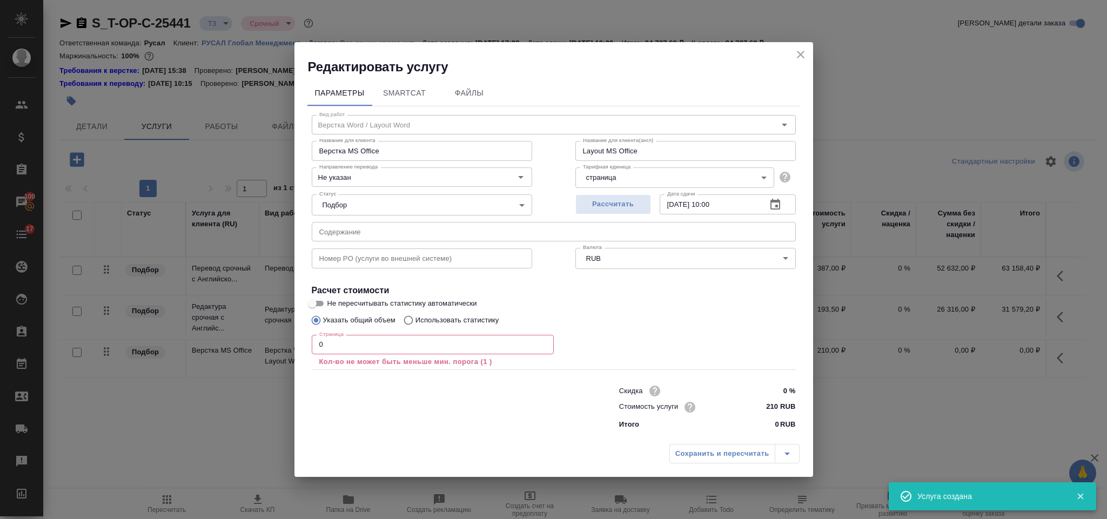
click at [338, 349] on input "0" at bounding box center [433, 344] width 242 height 19
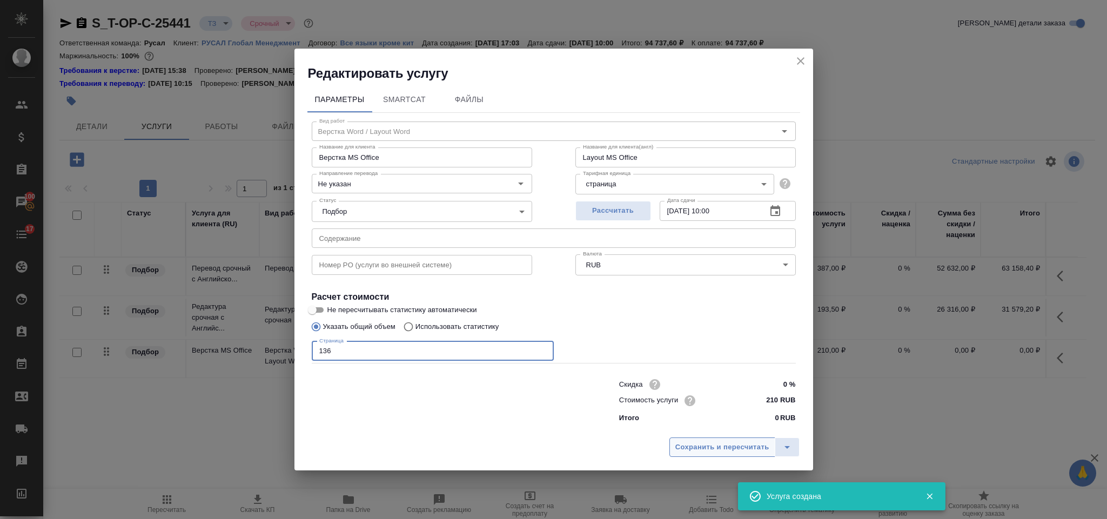
type input "136"
click at [732, 440] on button "Сохранить и пересчитать" at bounding box center [723, 447] width 106 height 19
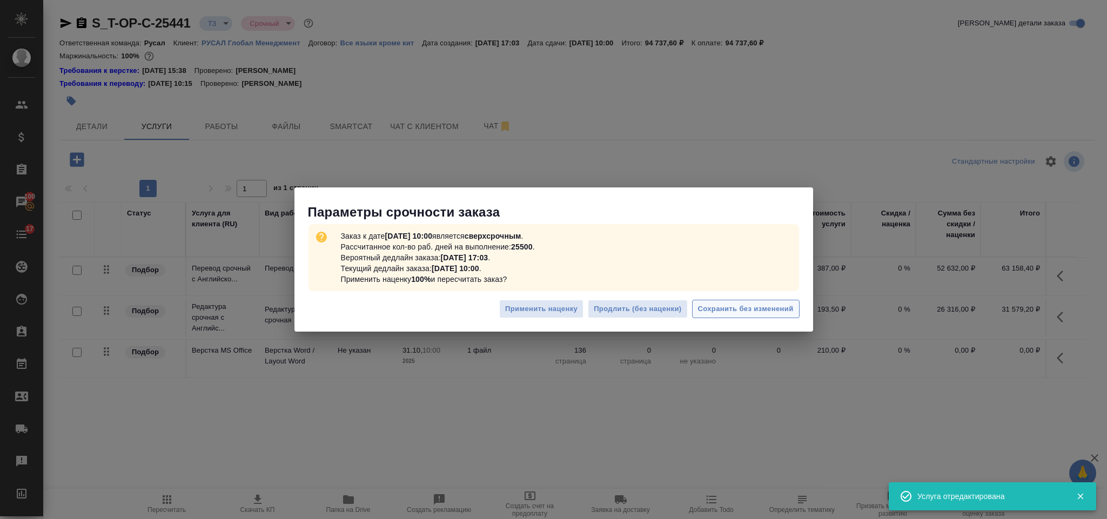
click at [749, 303] on span "Сохранить без изменений" at bounding box center [746, 309] width 96 height 12
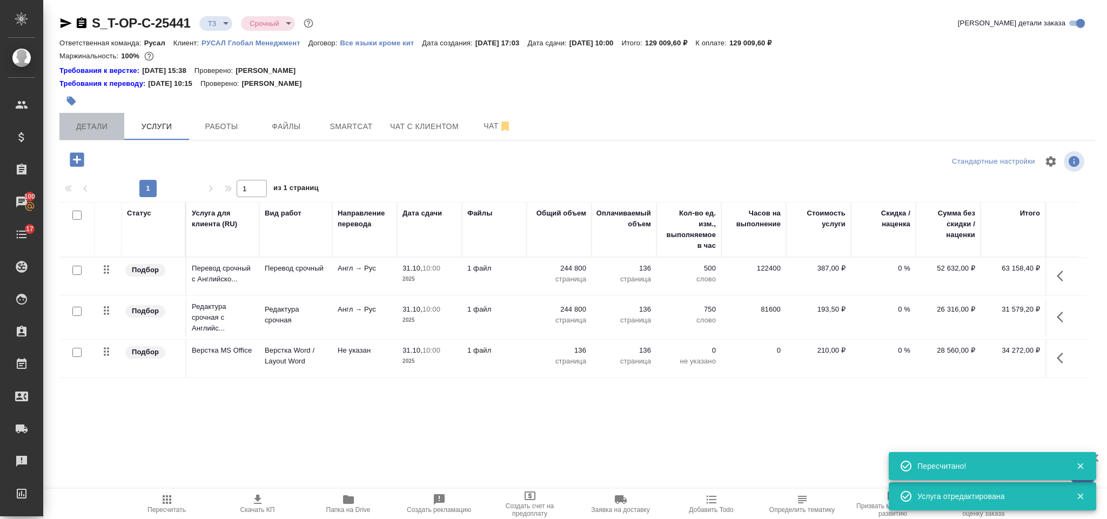
click at [96, 127] on span "Детали" at bounding box center [92, 127] width 52 height 14
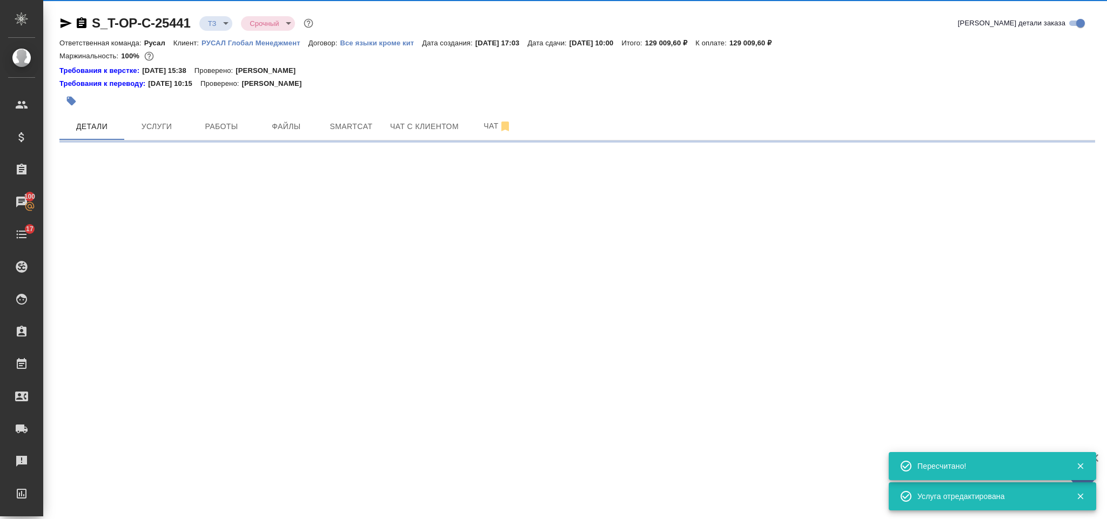
select select "RU"
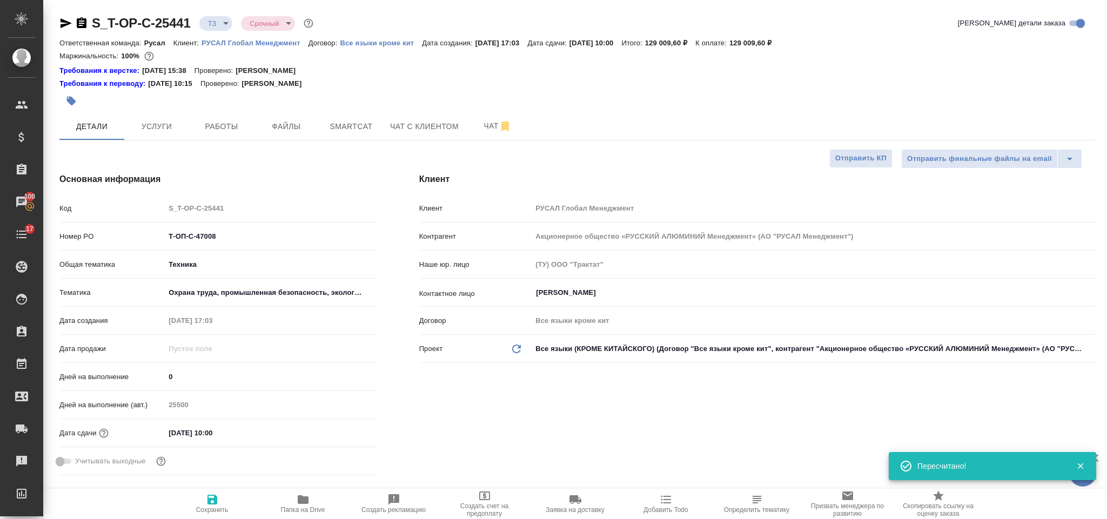
type textarea "x"
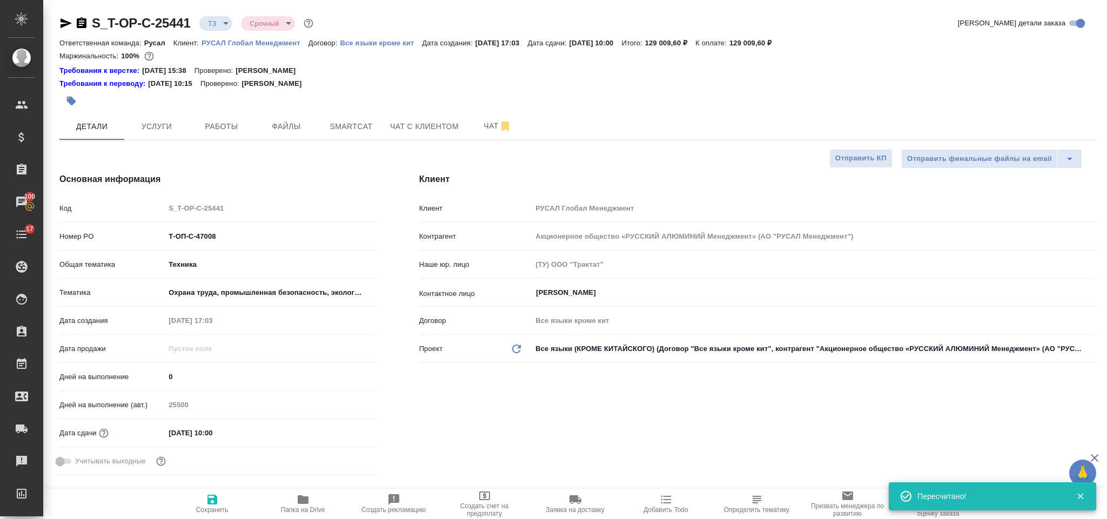
click at [85, 24] on icon "button" at bounding box center [82, 22] width 10 height 11
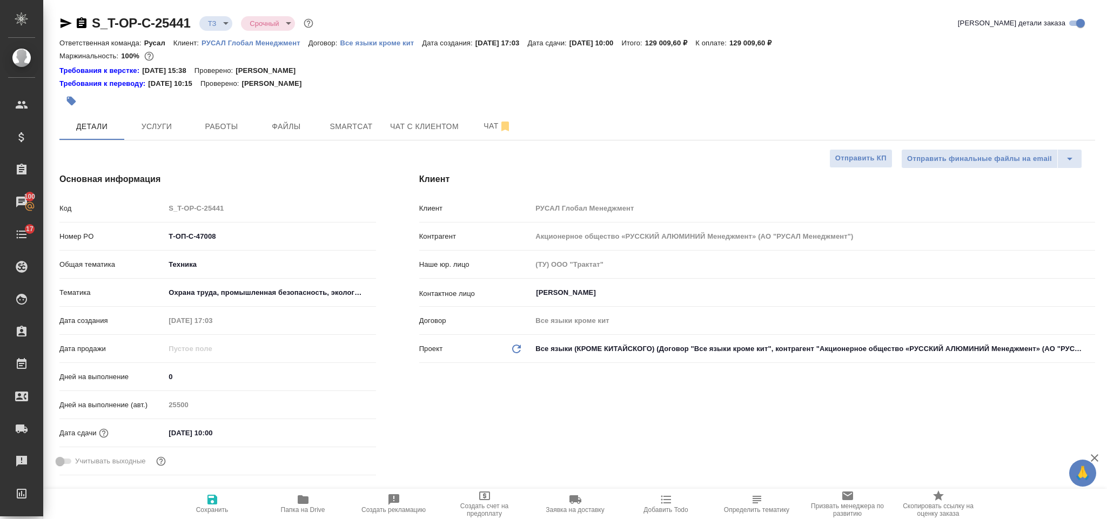
click at [64, 19] on icon "button" at bounding box center [65, 23] width 13 height 13
click at [480, 124] on span "Чат" at bounding box center [498, 126] width 52 height 14
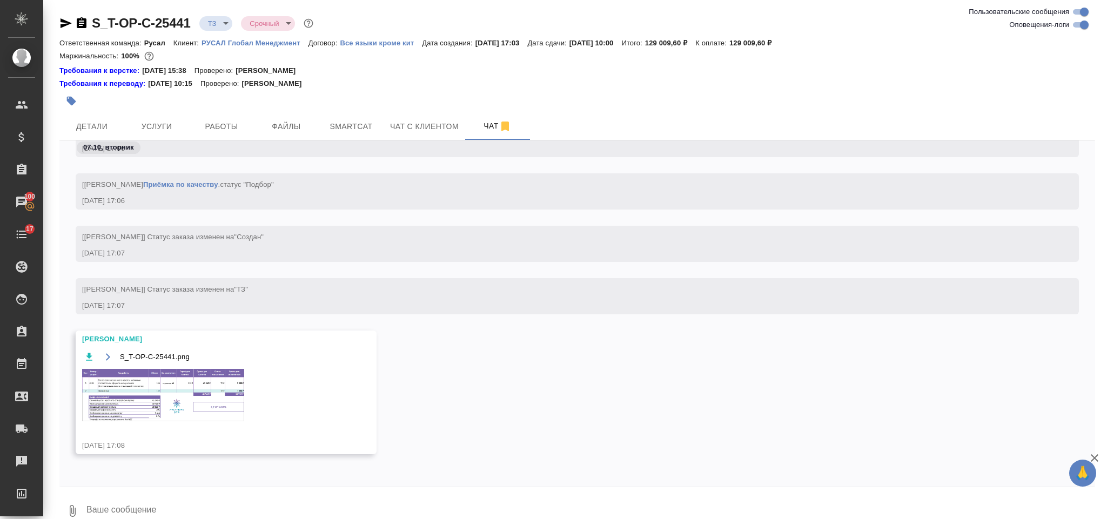
scroll to position [1680, 0]
click at [136, 396] on img at bounding box center [163, 396] width 162 height 52
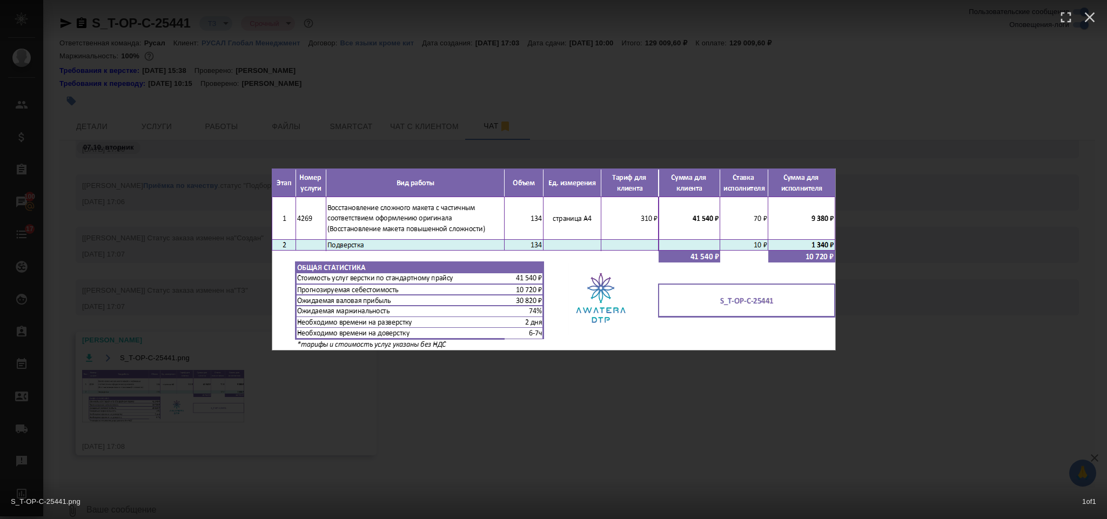
click at [931, 133] on div "S_T-OP-C-25441.png 1 of 1" at bounding box center [553, 259] width 1107 height 519
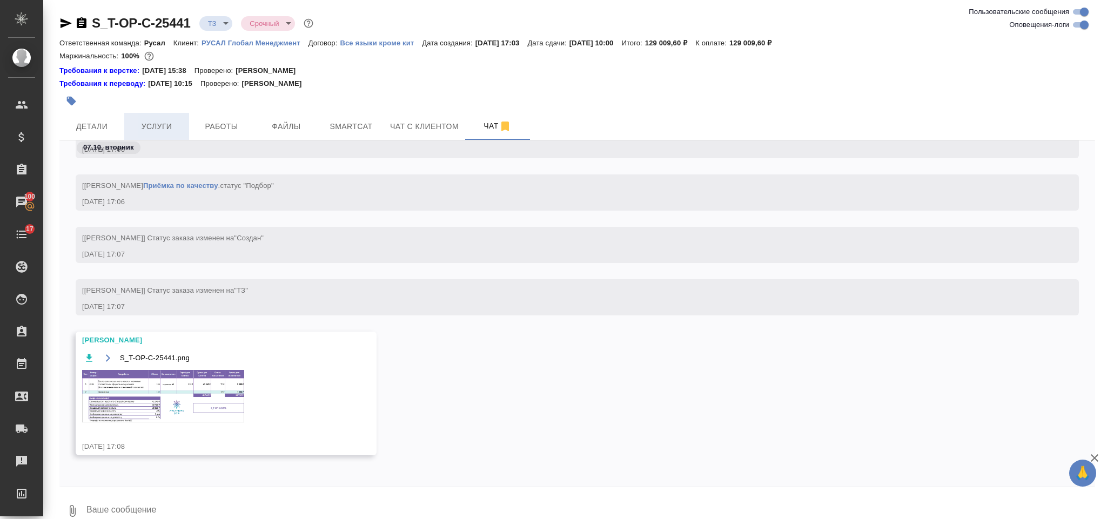
click at [165, 118] on button "Услуги" at bounding box center [156, 126] width 65 height 27
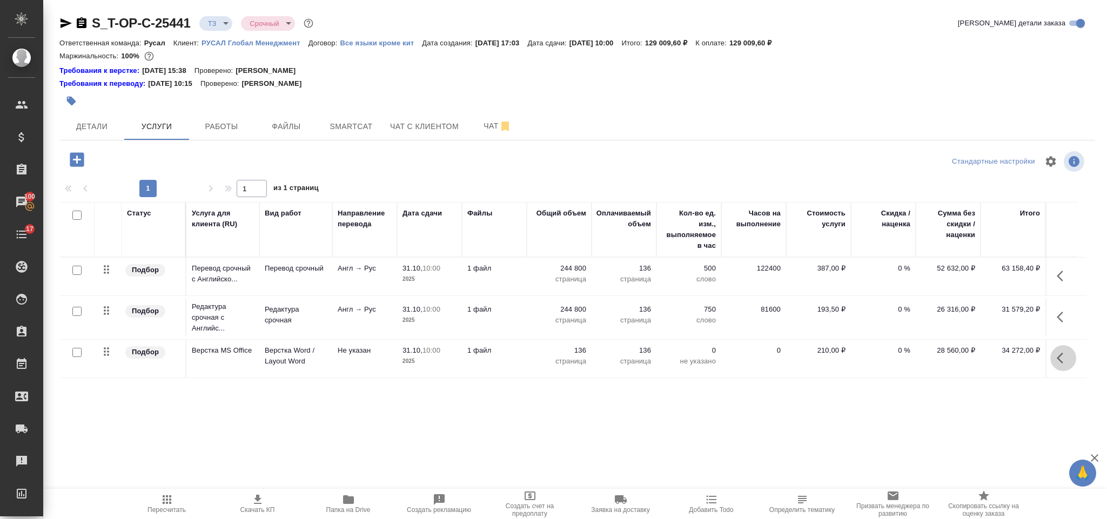
click at [1066, 360] on icon "button" at bounding box center [1063, 358] width 13 height 13
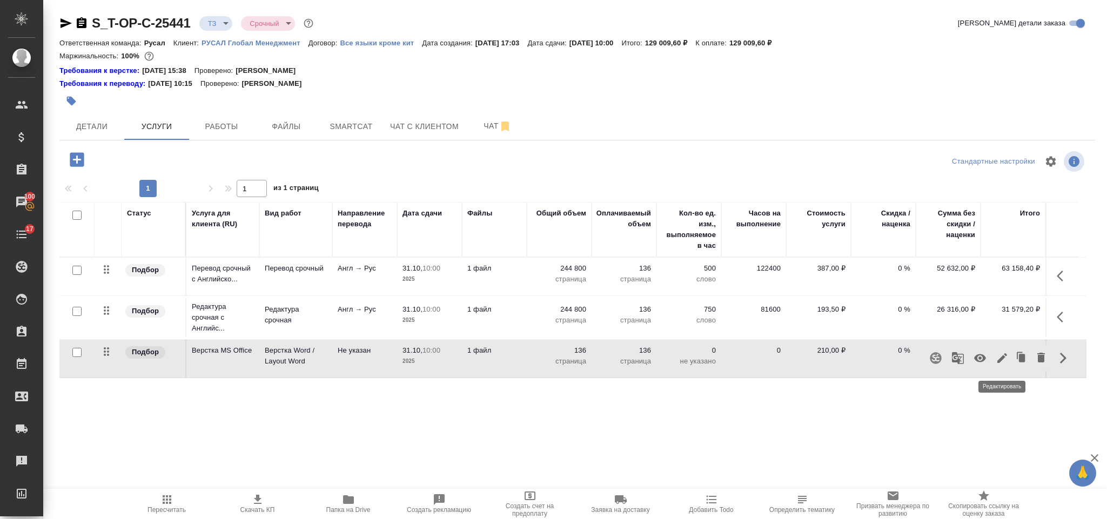
click at [1007, 357] on icon "button" at bounding box center [1003, 358] width 10 height 10
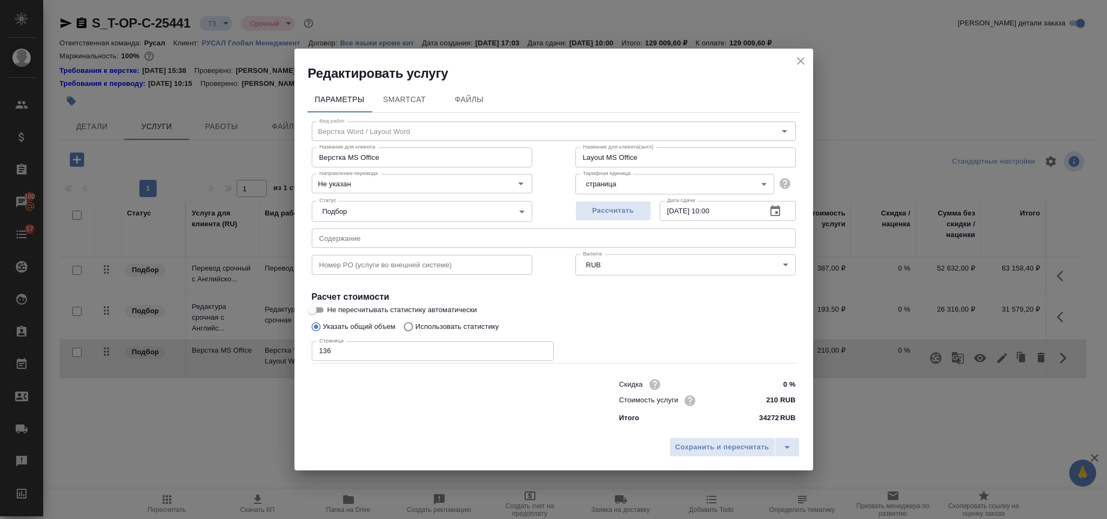
click at [338, 353] on input "136" at bounding box center [433, 351] width 242 height 19
type input "134"
click at [676, 442] on span "Сохранить и пересчитать" at bounding box center [723, 448] width 94 height 12
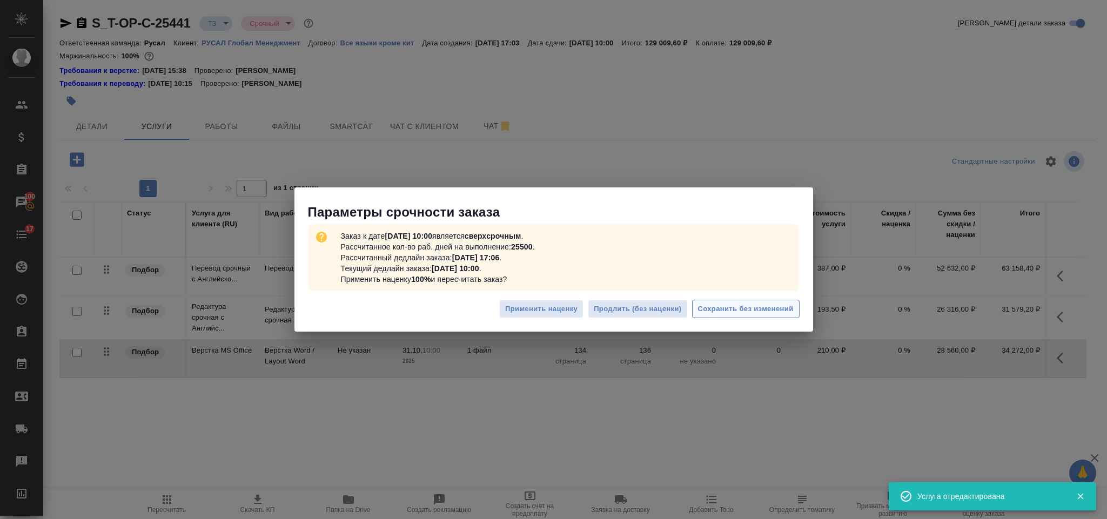
click at [719, 315] on span "Сохранить без изменений" at bounding box center [746, 309] width 96 height 12
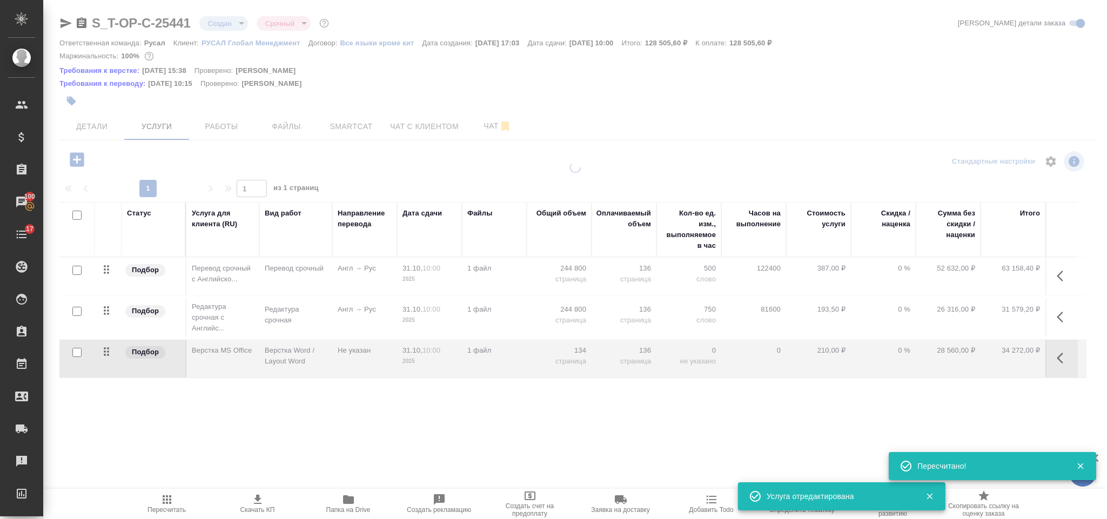
type input "new"
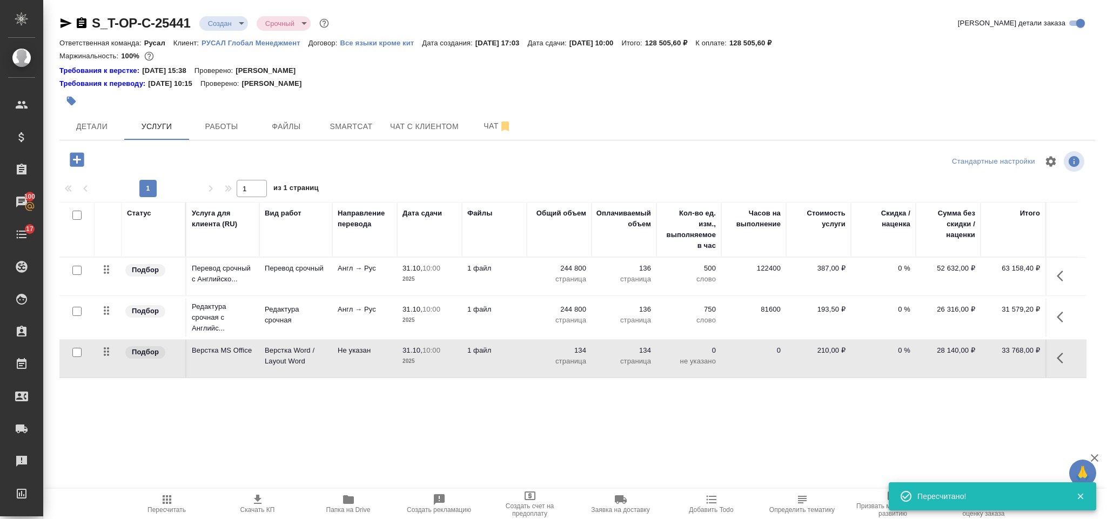
click at [1064, 281] on icon "button" at bounding box center [1063, 276] width 13 height 13
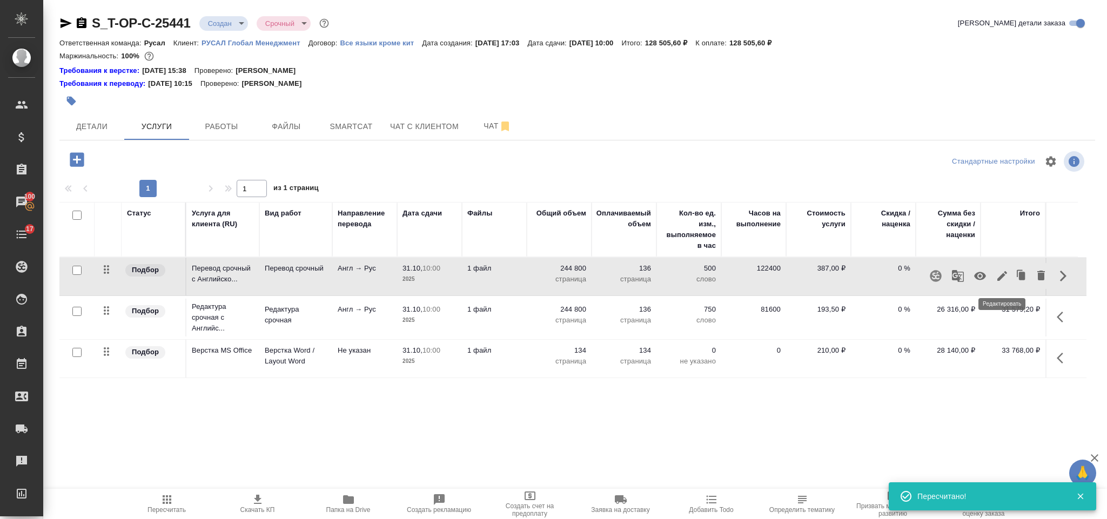
click at [1006, 280] on icon "button" at bounding box center [1002, 276] width 13 height 13
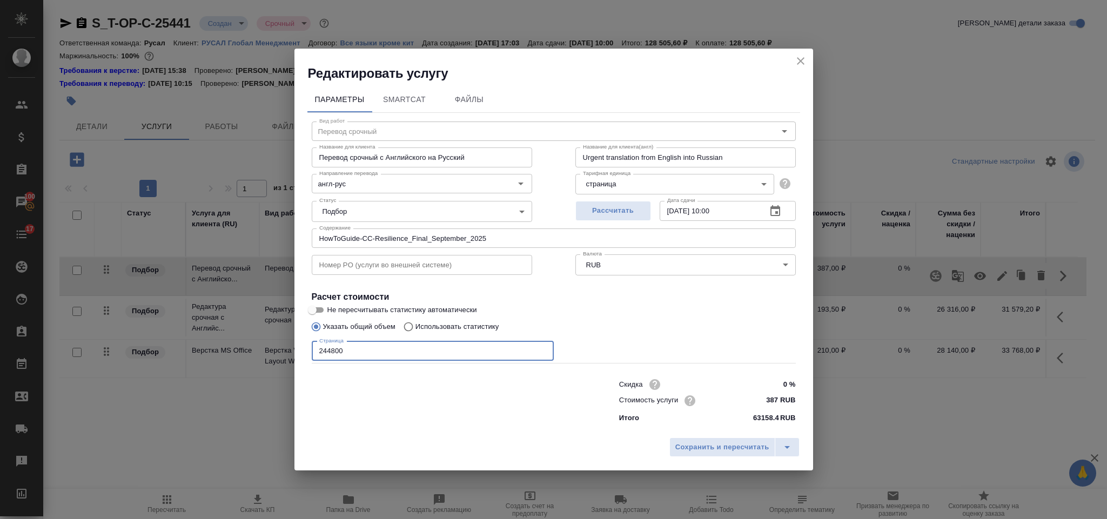
drag, startPoint x: 362, startPoint y: 350, endPoint x: 289, endPoint y: 349, distance: 73.0
click at [289, 349] on div "Редактировать услугу Параметры SmartCat Файлы Вид работ Перевод срочный Вид раб…" at bounding box center [553, 259] width 1107 height 519
type input "259200"
click at [685, 446] on span "Сохранить и пересчитать" at bounding box center [723, 448] width 94 height 12
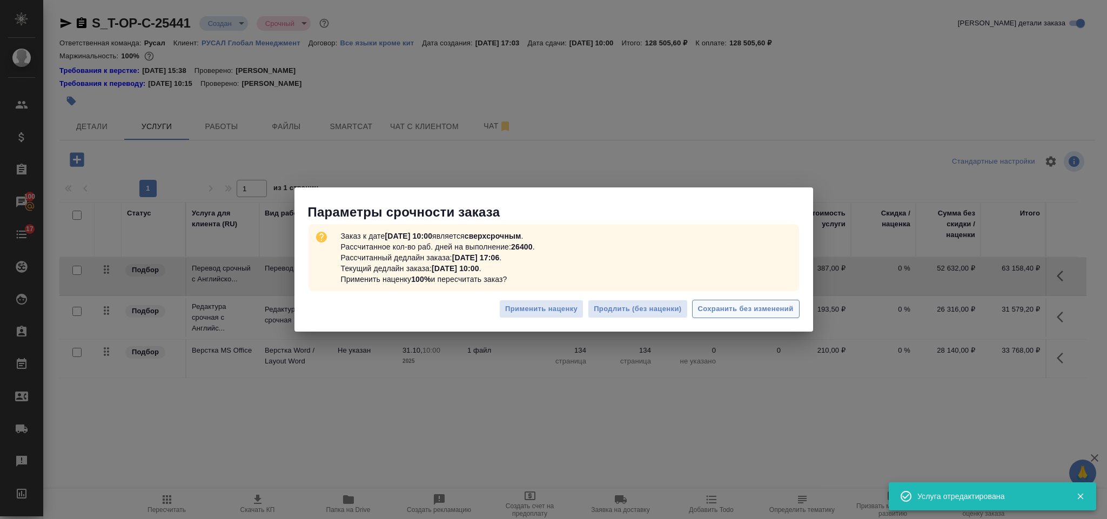
click at [713, 305] on span "Сохранить без изменений" at bounding box center [746, 309] width 96 height 12
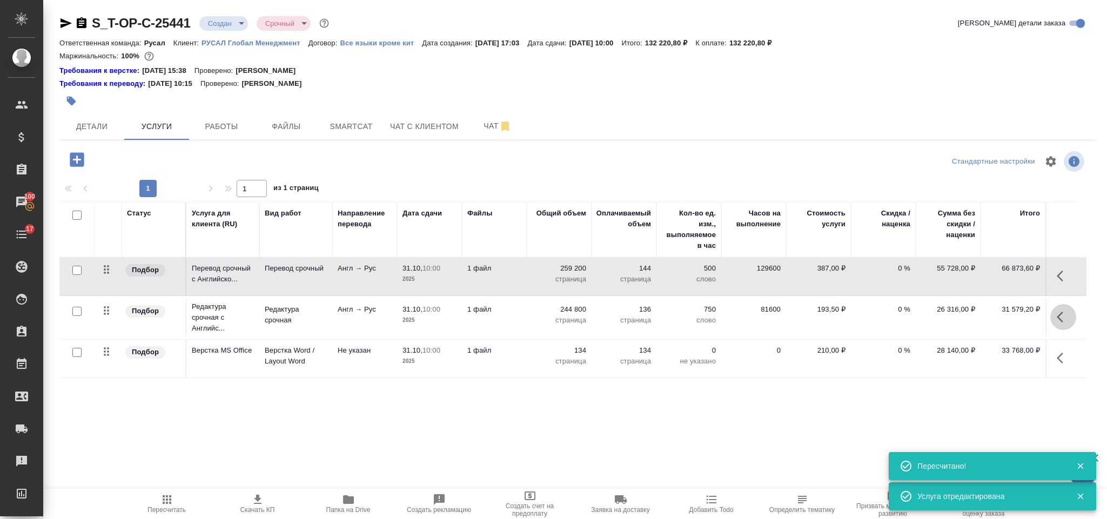
click at [1062, 324] on icon "button" at bounding box center [1063, 317] width 13 height 13
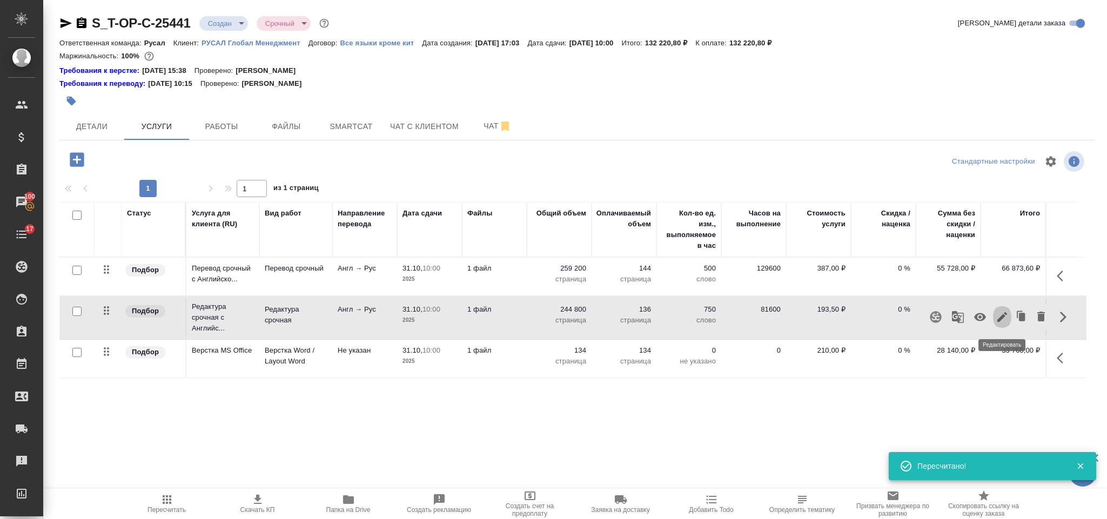
click at [1001, 312] on icon "button" at bounding box center [1002, 317] width 13 height 13
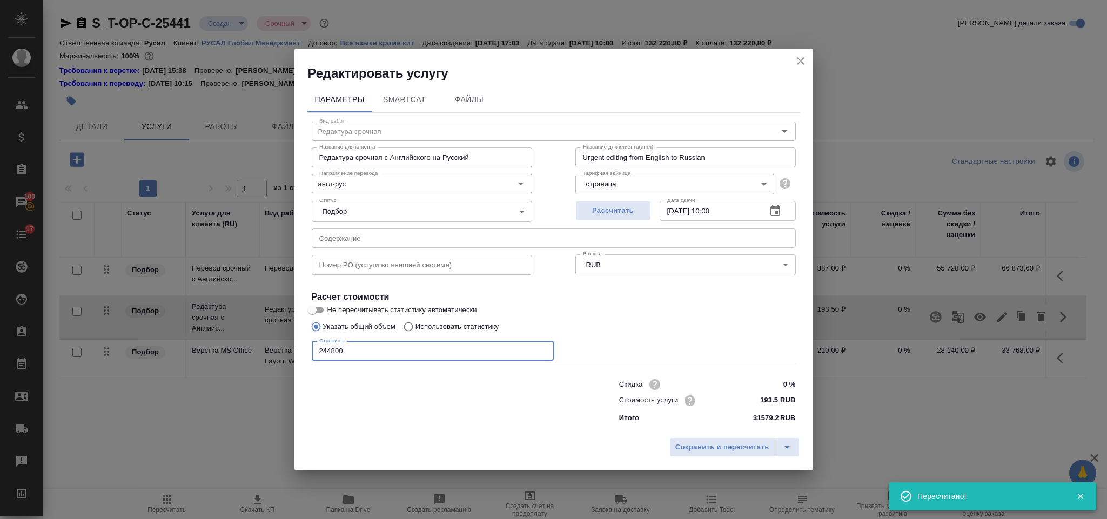
drag, startPoint x: 373, startPoint y: 354, endPoint x: 319, endPoint y: 344, distance: 55.0
click at [313, 348] on input "244800" at bounding box center [433, 351] width 242 height 19
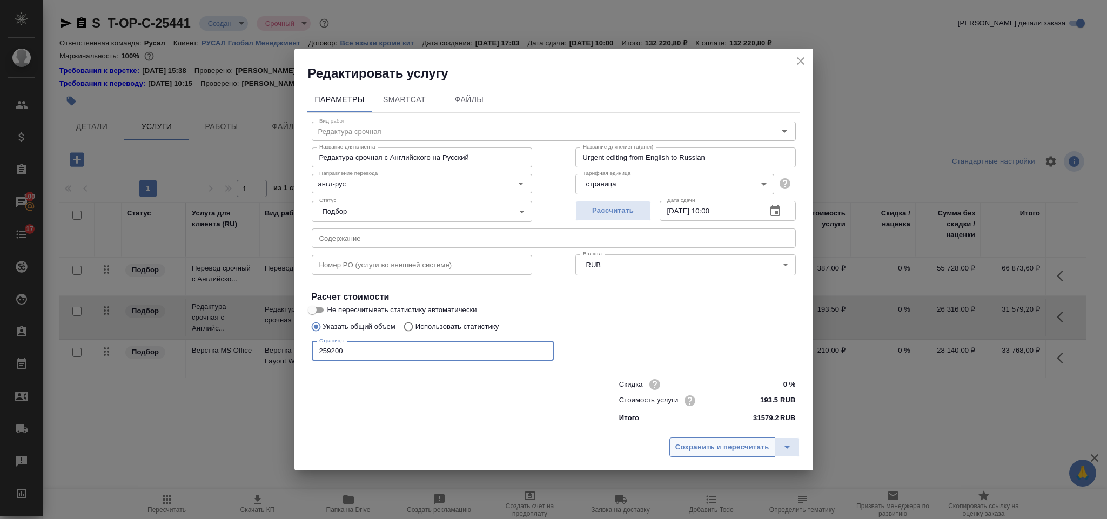
type input "259200"
click at [703, 438] on button "Сохранить и пересчитать" at bounding box center [723, 447] width 106 height 19
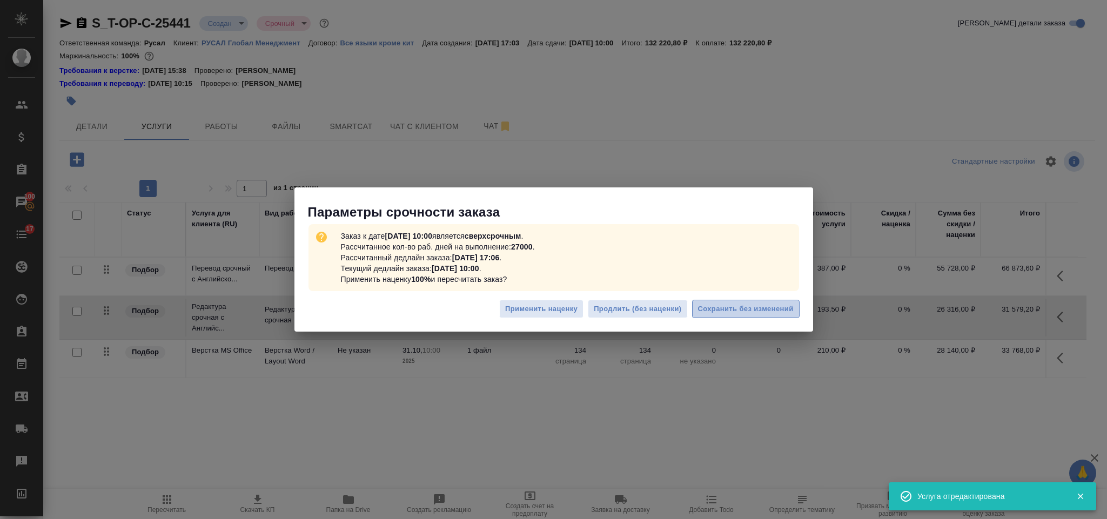
click at [733, 311] on span "Сохранить без изменений" at bounding box center [746, 309] width 96 height 12
